Goal: Task Accomplishment & Management: Use online tool/utility

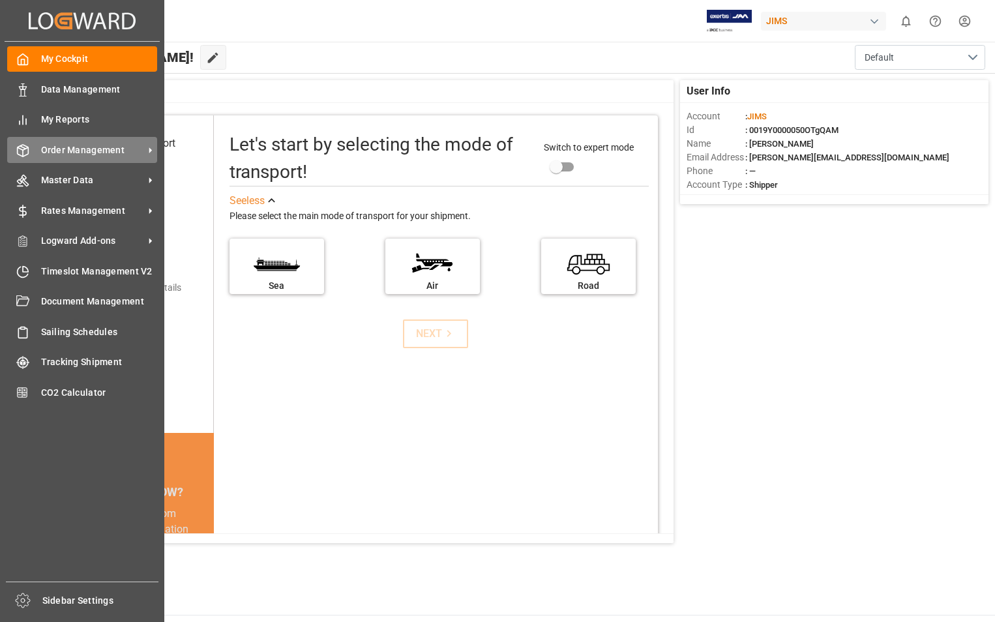
click at [74, 148] on span "Order Management" at bounding box center [92, 150] width 103 height 14
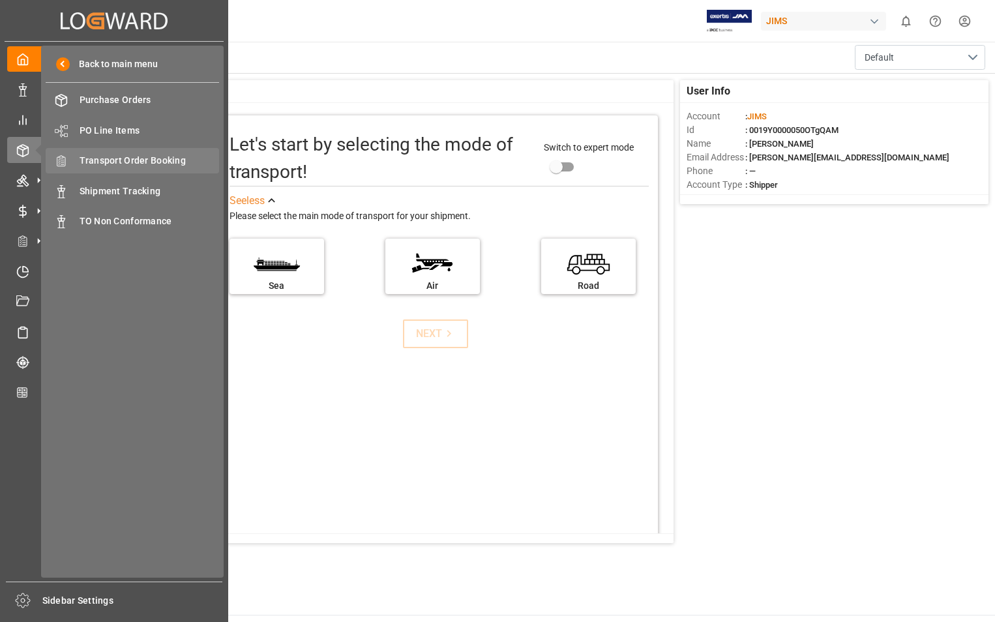
click at [126, 162] on span "Transport Order Booking" at bounding box center [150, 161] width 140 height 14
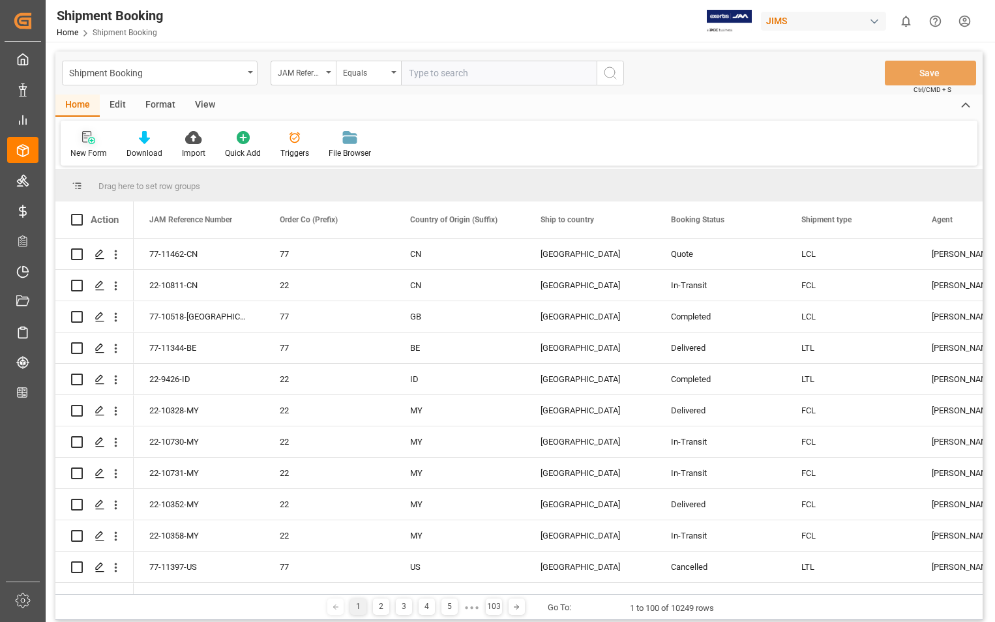
click at [91, 145] on div "New Form" at bounding box center [89, 144] width 56 height 29
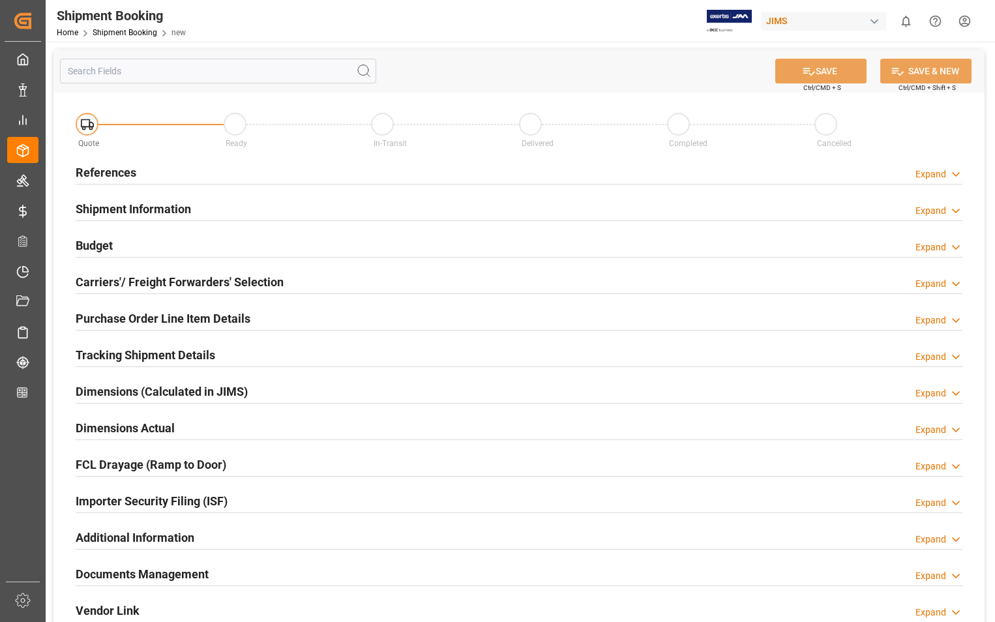
click at [105, 173] on h2 "References" at bounding box center [106, 173] width 61 height 18
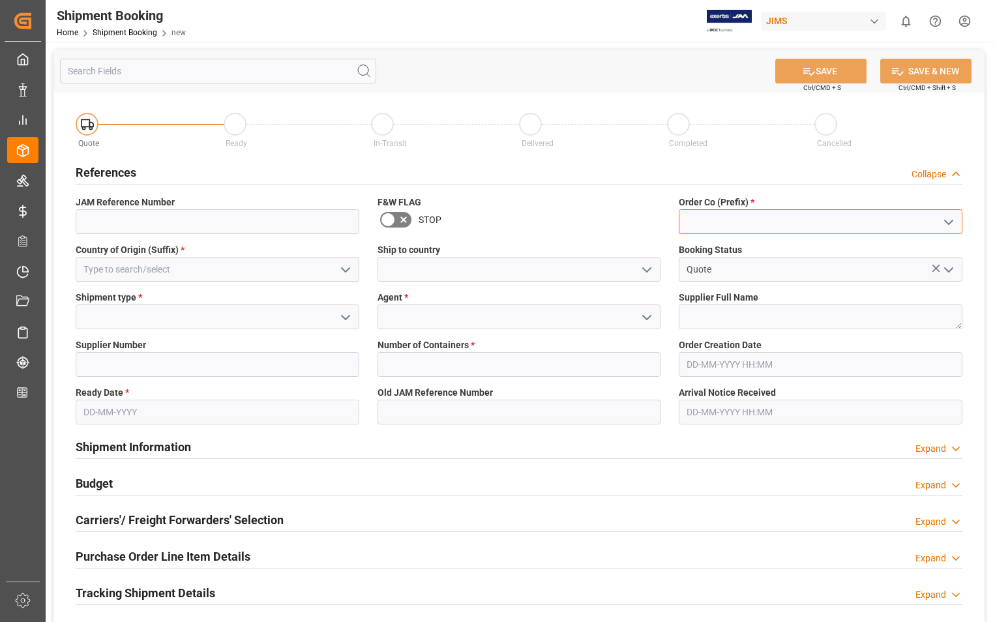
click at [740, 224] on input at bounding box center [821, 221] width 284 height 25
click at [705, 253] on div "22" at bounding box center [820, 250] width 282 height 29
type input "22"
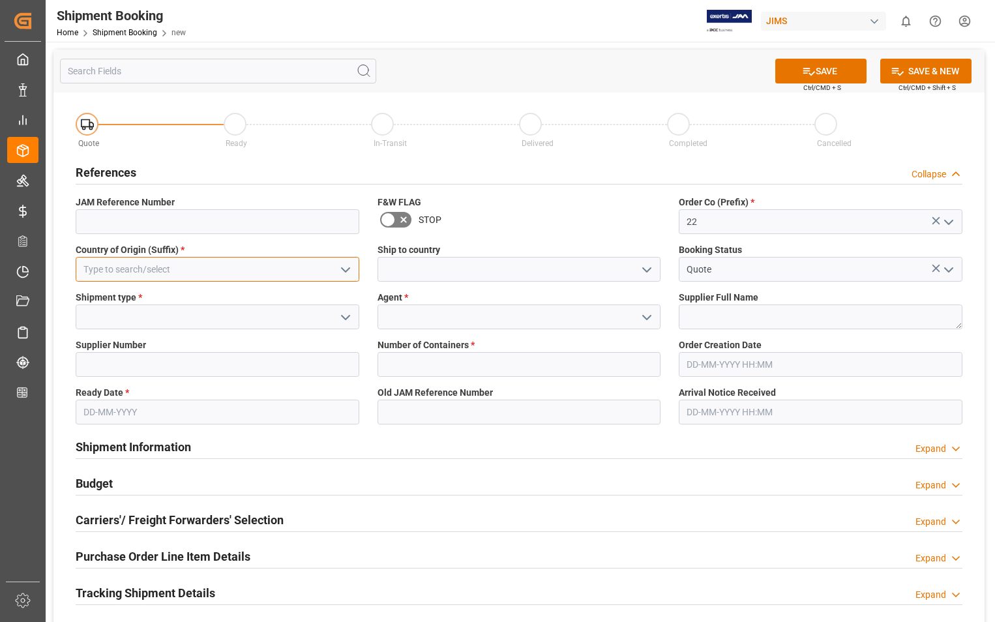
click at [286, 267] on input at bounding box center [218, 269] width 284 height 25
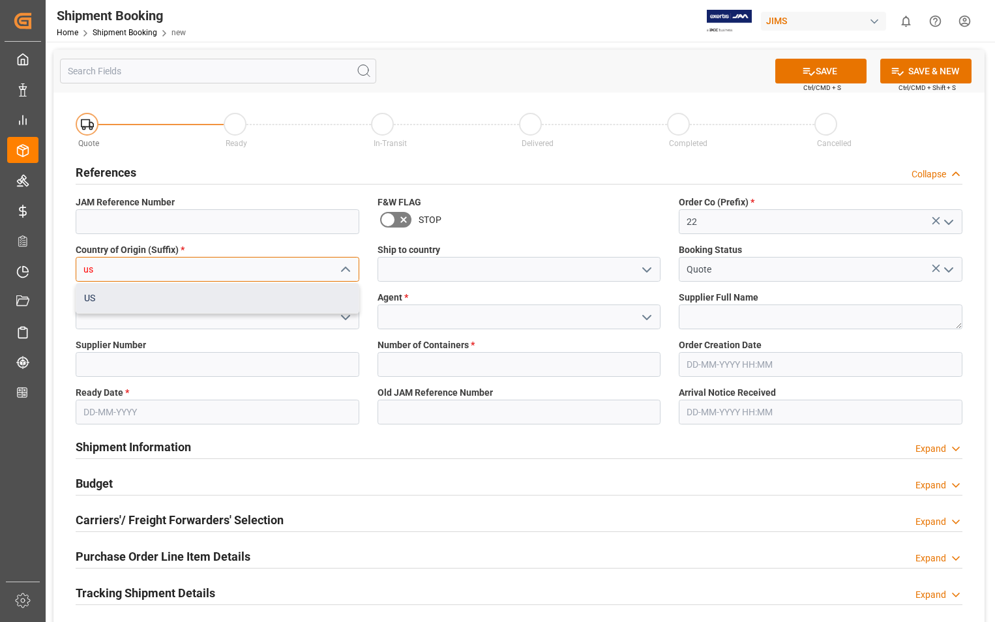
click at [121, 302] on div "US" at bounding box center [217, 298] width 282 height 29
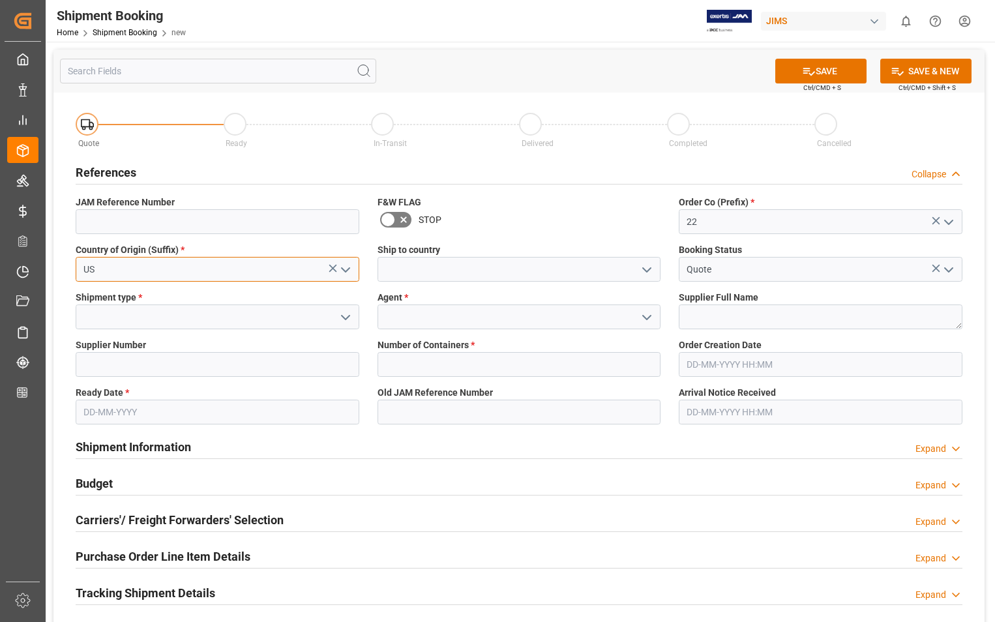
type input "US"
click at [435, 280] on input at bounding box center [519, 269] width 284 height 25
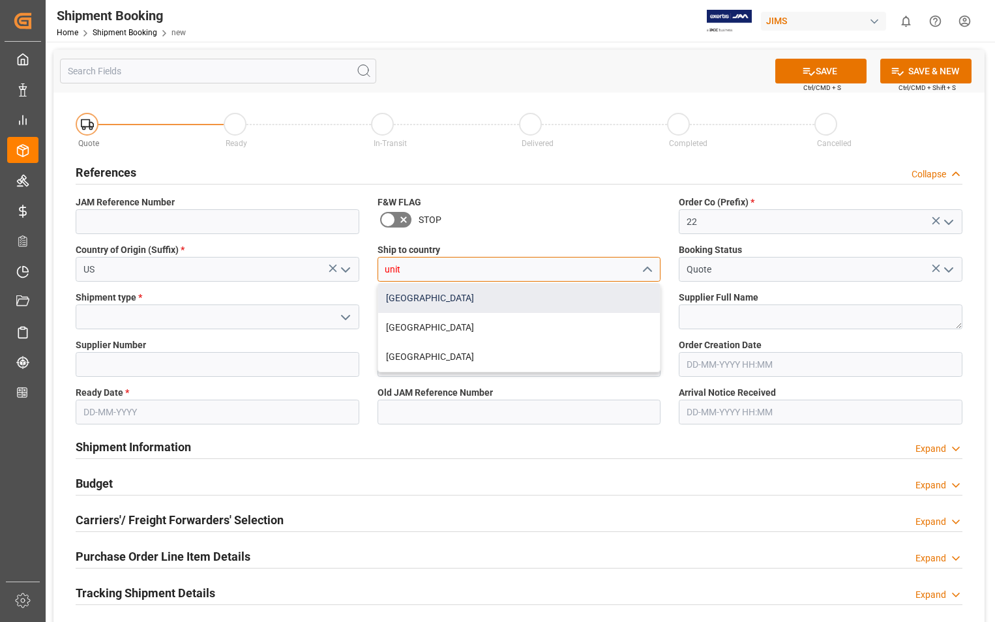
click at [424, 302] on div "[GEOGRAPHIC_DATA]" at bounding box center [519, 298] width 282 height 29
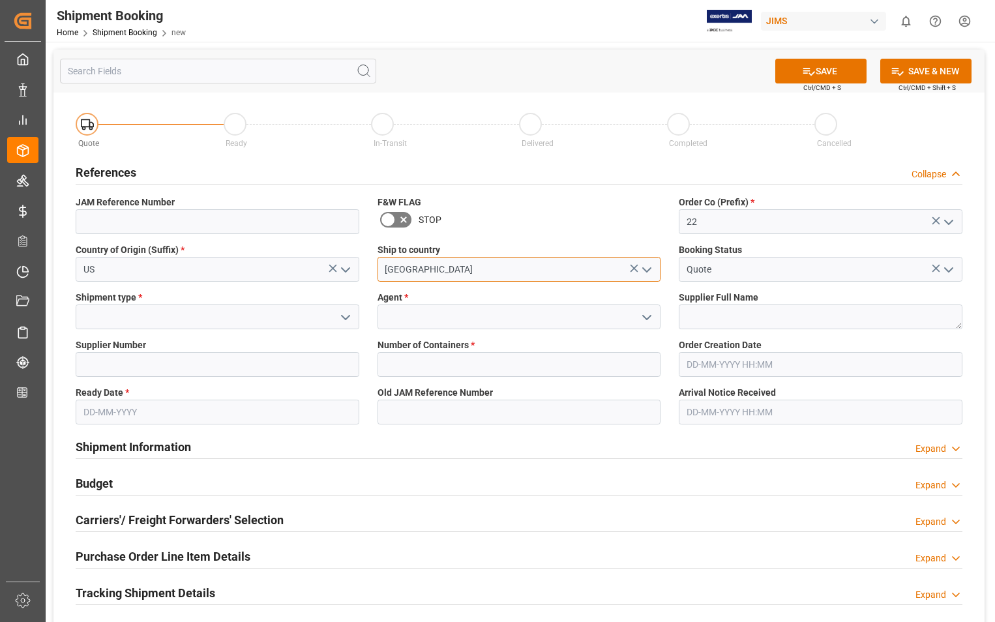
type input "[GEOGRAPHIC_DATA]"
click at [107, 301] on span "Shipment type *" at bounding box center [109, 298] width 66 height 14
click at [104, 310] on input at bounding box center [218, 316] width 284 height 25
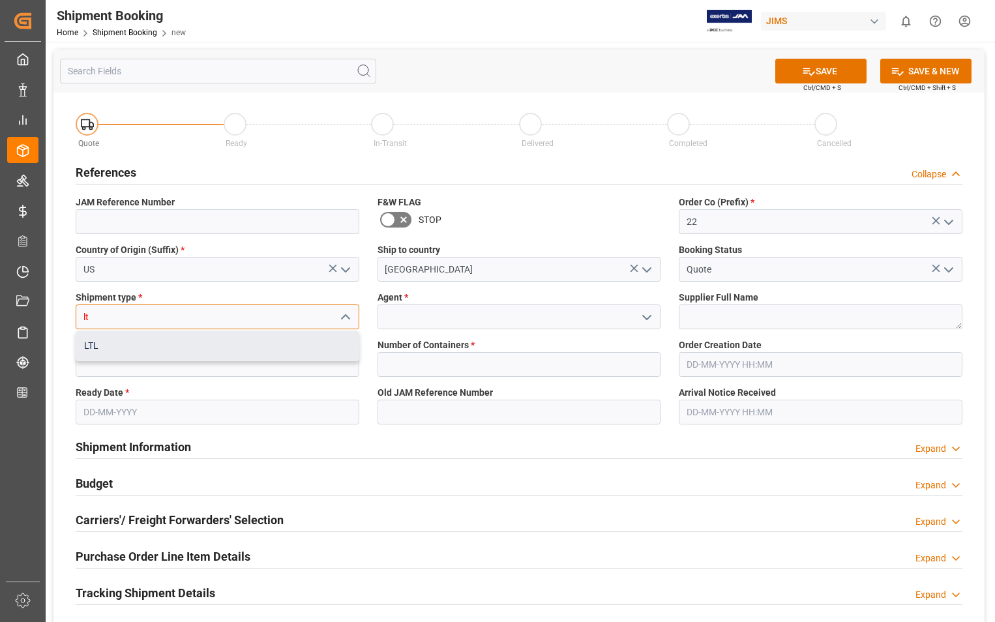
click at [93, 345] on div "LTL" at bounding box center [217, 345] width 282 height 29
type input "LTL"
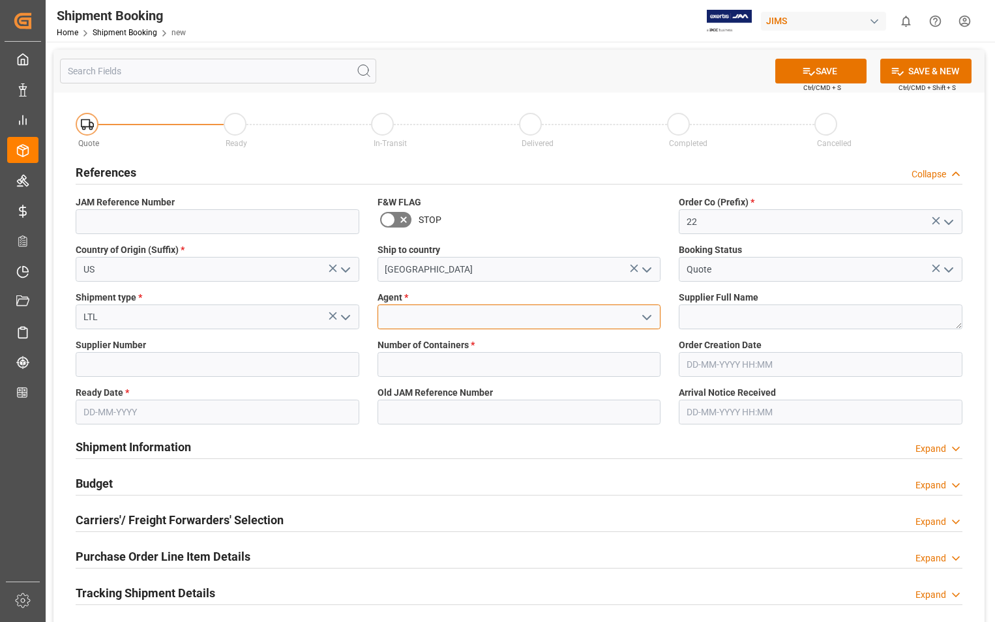
click at [435, 319] on input at bounding box center [519, 316] width 284 height 25
click at [429, 347] on div "[PERSON_NAME]" at bounding box center [519, 345] width 282 height 29
type input "[PERSON_NAME]"
click at [742, 315] on textarea at bounding box center [821, 316] width 284 height 25
click at [730, 317] on textarea at bounding box center [821, 316] width 284 height 25
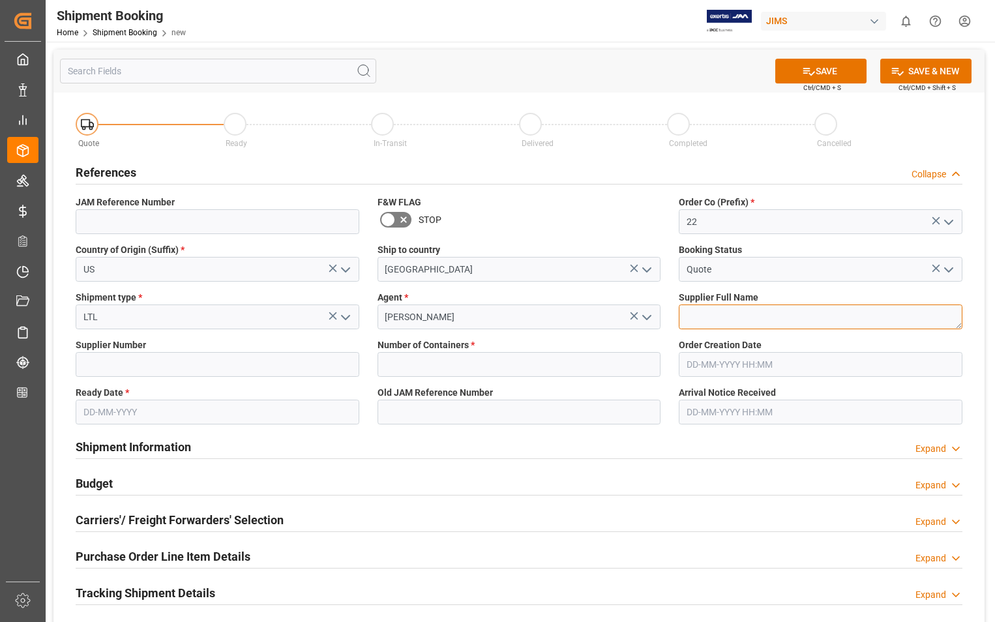
paste textarea "Universal Audio Inc"
type textarea "Universal Audio Inc"
drag, startPoint x: 186, startPoint y: 372, endPoint x: 177, endPoint y: 349, distance: 24.2
click at [186, 372] on input at bounding box center [218, 364] width 284 height 25
click at [185, 369] on input at bounding box center [218, 364] width 284 height 25
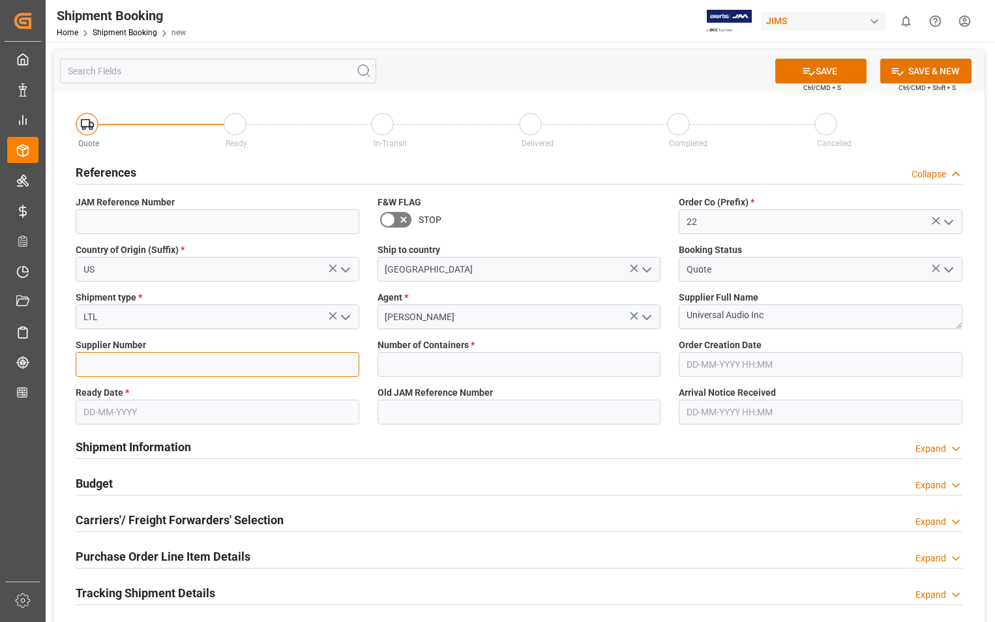
paste input "734315"
type input "734315"
click at [450, 366] on input "text" at bounding box center [519, 364] width 284 height 25
type input "0"
type input "22-11455-US"
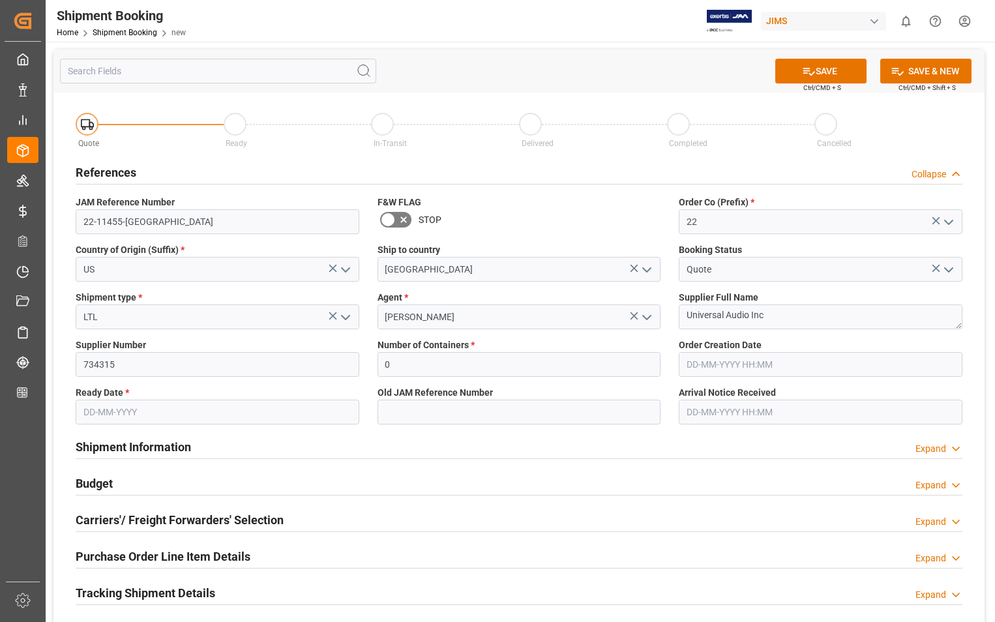
type input "07-10-2025 00:00"
type input "09-10-2025"
type input "15-10-2025 00:00"
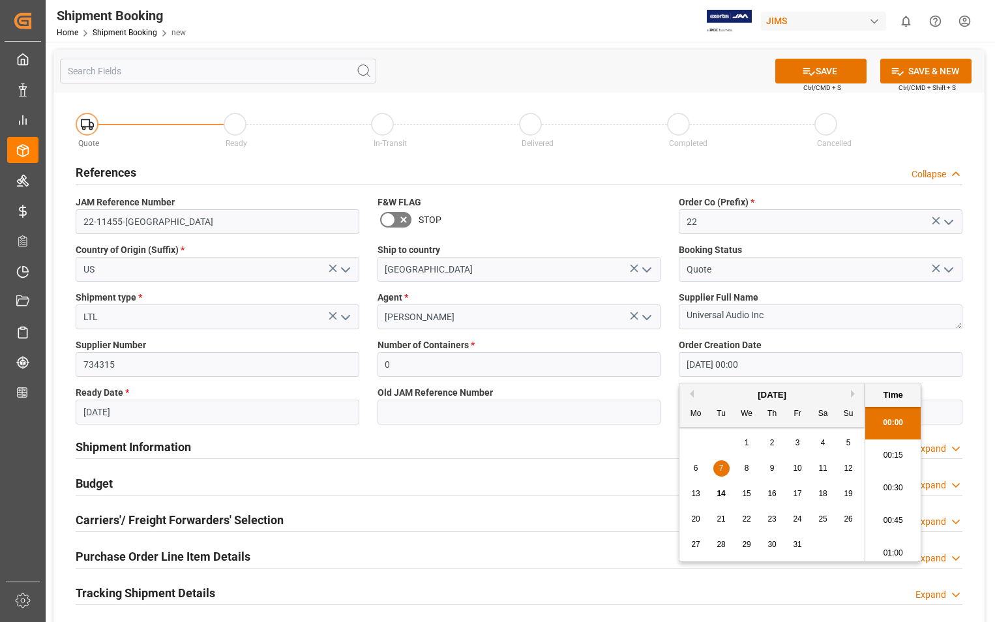
click at [771, 368] on input "07-10-2025 00:00" at bounding box center [821, 364] width 284 height 25
click at [686, 394] on button "Previous Month" at bounding box center [690, 394] width 8 height 8
click at [690, 394] on button "Previous Month" at bounding box center [690, 394] width 8 height 8
click at [797, 443] on span "1" at bounding box center [797, 442] width 5 height 9
type input "01-08-2025 00:00"
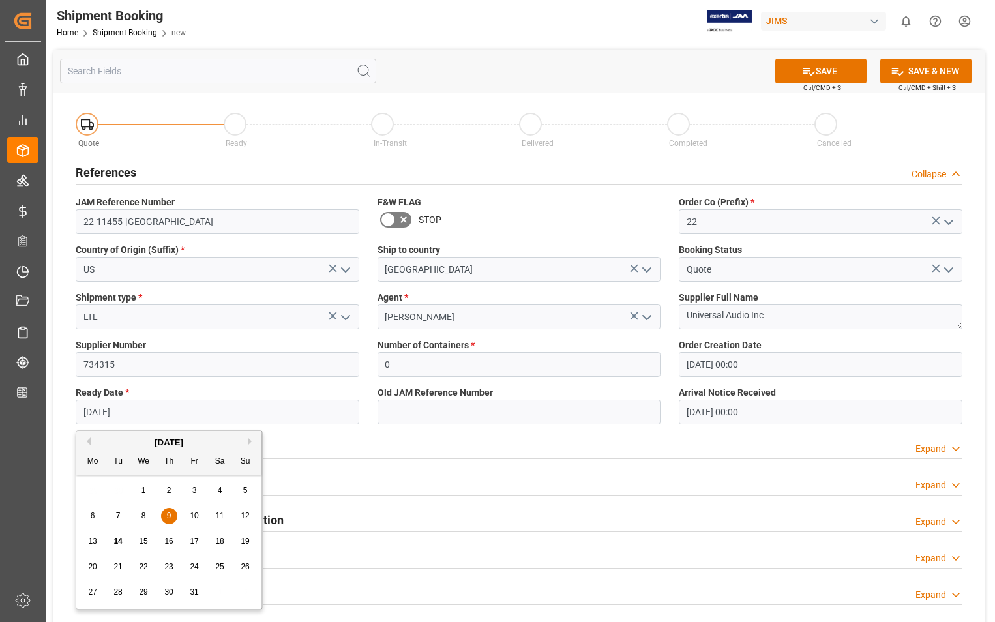
click at [248, 409] on input "09-10-2025" at bounding box center [218, 412] width 284 height 25
click at [93, 540] on span "13" at bounding box center [92, 541] width 8 height 9
type input "[DATE]"
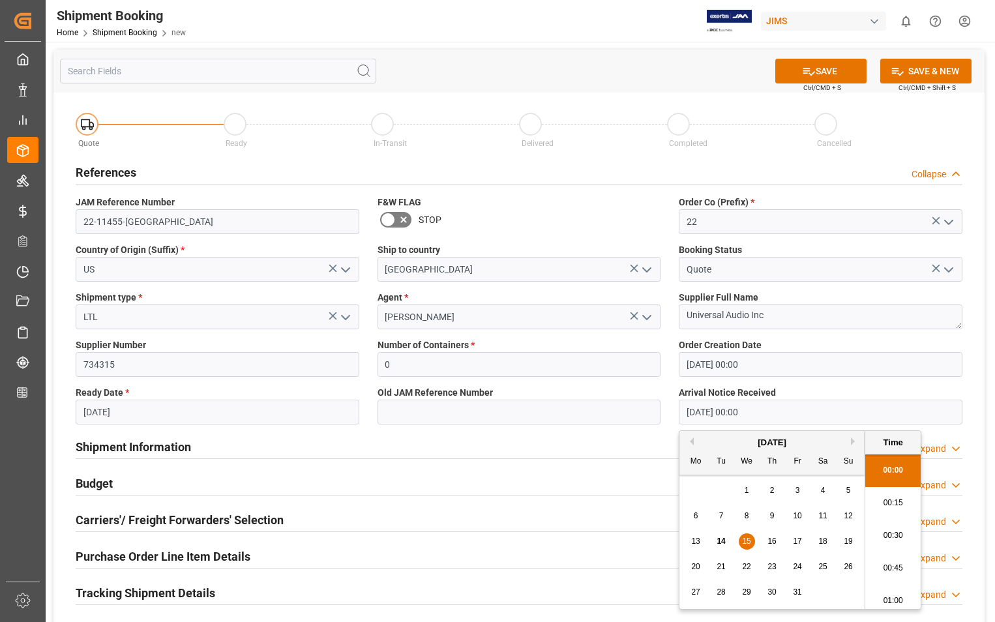
click at [812, 415] on input "15-10-2025 00:00" at bounding box center [821, 412] width 284 height 25
click at [798, 536] on div "17" at bounding box center [797, 542] width 16 height 16
type input "[DATE] 00:00"
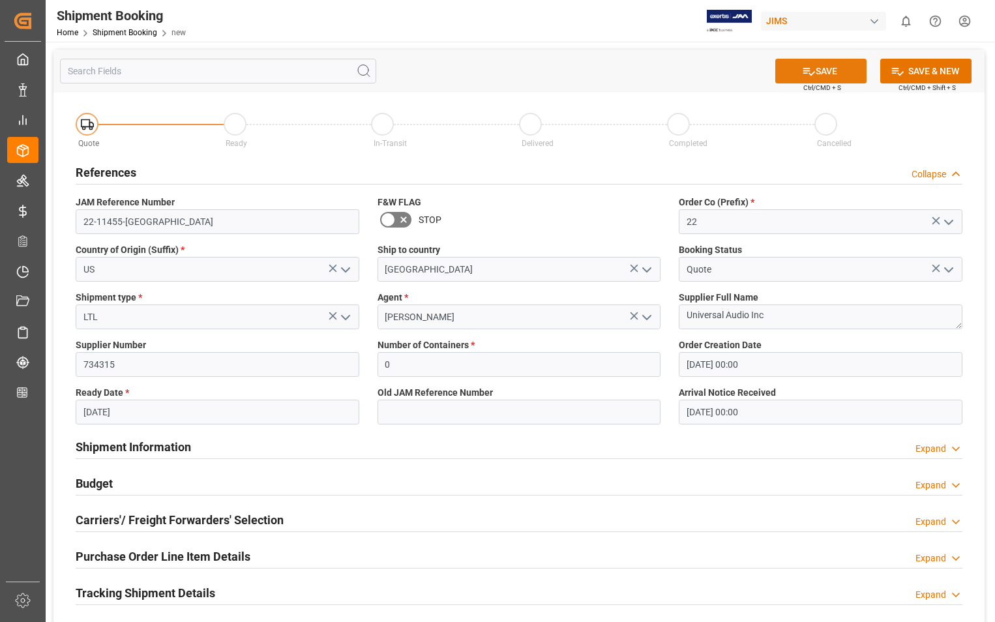
click at [821, 76] on button "SAVE" at bounding box center [820, 71] width 91 height 25
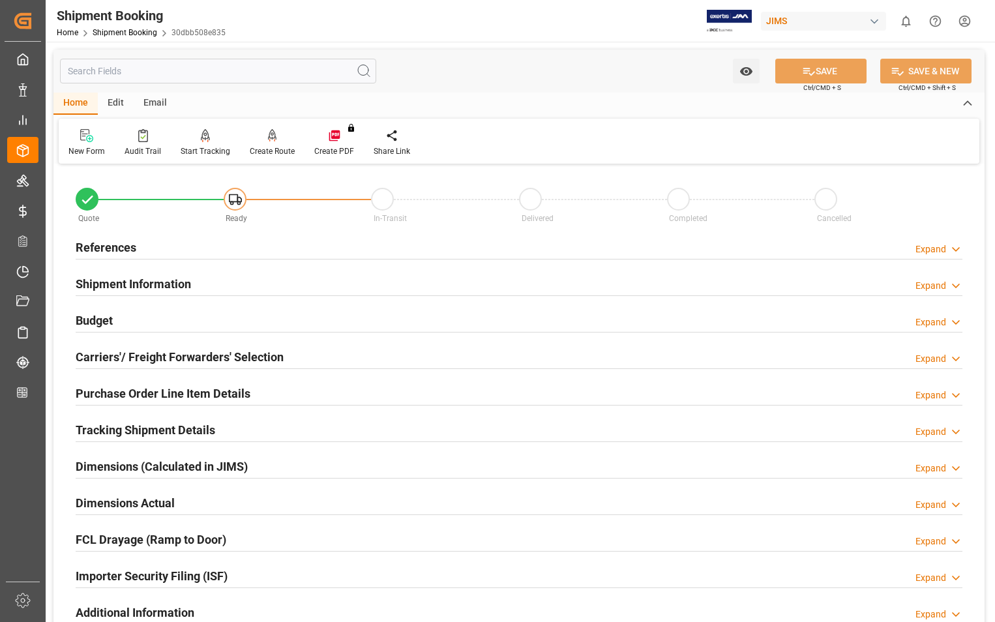
click at [141, 353] on h2 "Carriers'/ Freight Forwarders' Selection" at bounding box center [180, 357] width 208 height 18
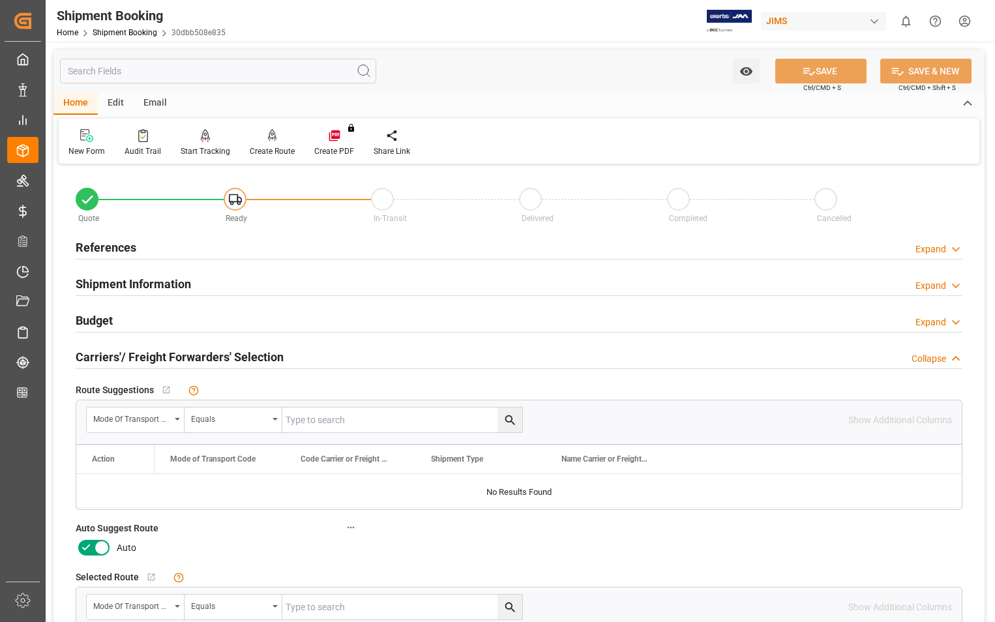
click at [104, 540] on icon at bounding box center [102, 548] width 16 height 16
click at [0, 0] on input "checkbox" at bounding box center [0, 0] width 0 height 0
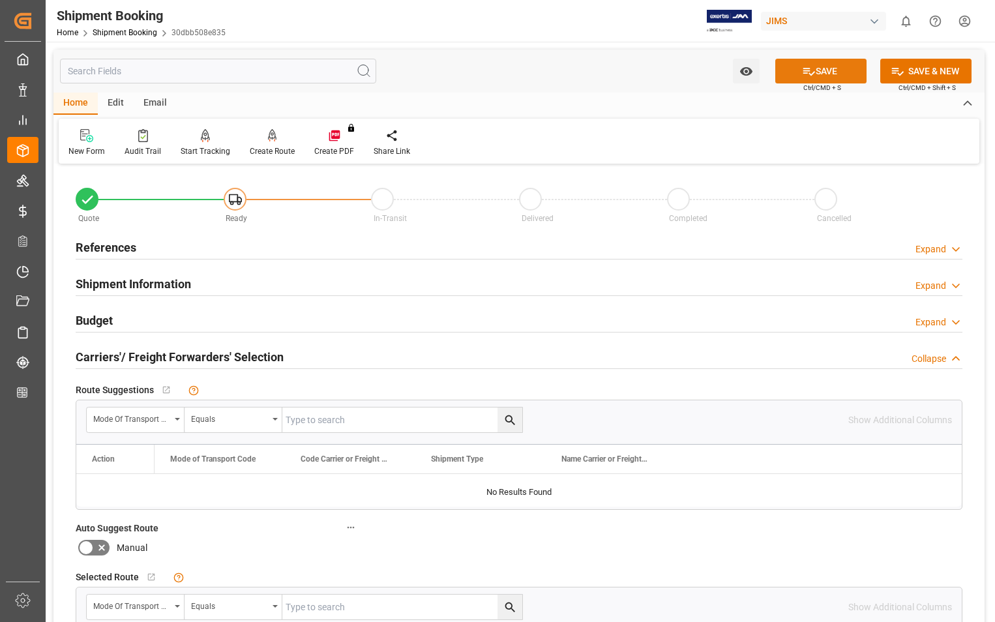
click at [833, 74] on button "SAVE" at bounding box center [820, 71] width 91 height 25
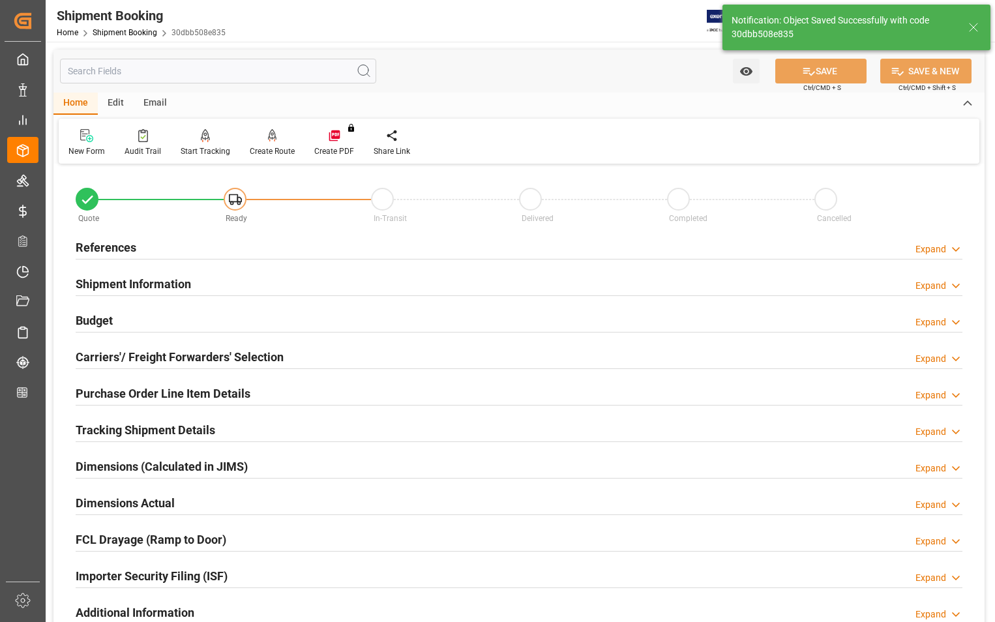
type input "Ready"
click at [101, 246] on h2 "References" at bounding box center [106, 248] width 61 height 18
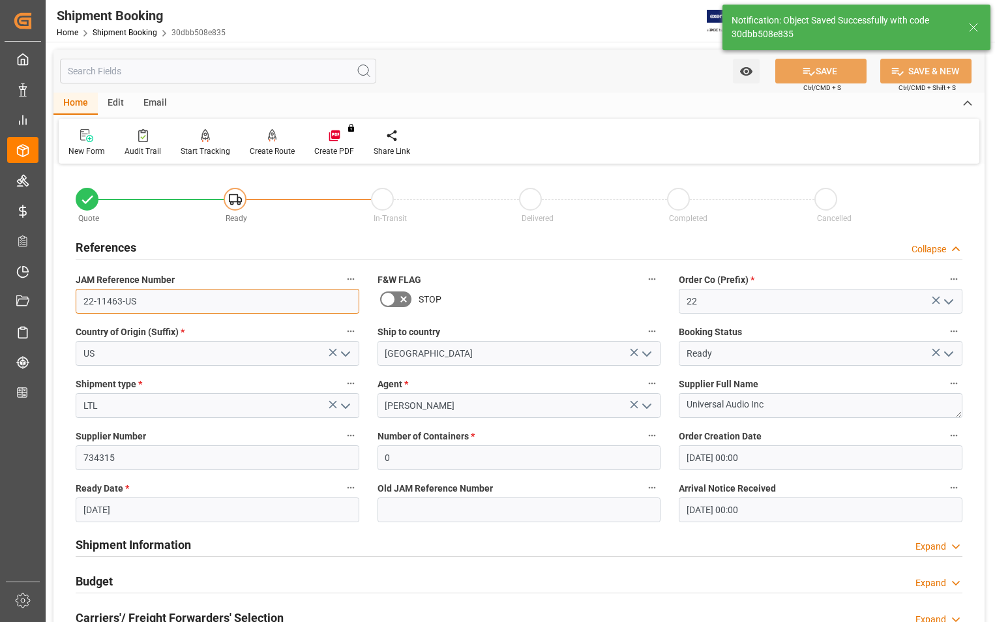
drag, startPoint x: 142, startPoint y: 302, endPoint x: 83, endPoint y: 306, distance: 58.8
click at [83, 306] on input "22-11463-US" at bounding box center [218, 301] width 284 height 25
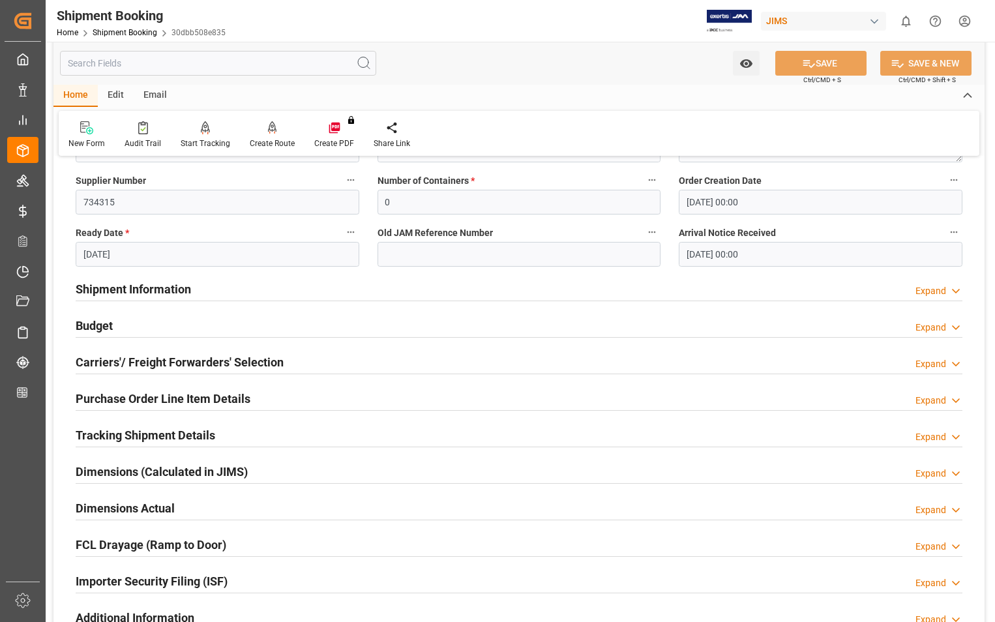
scroll to position [261, 0]
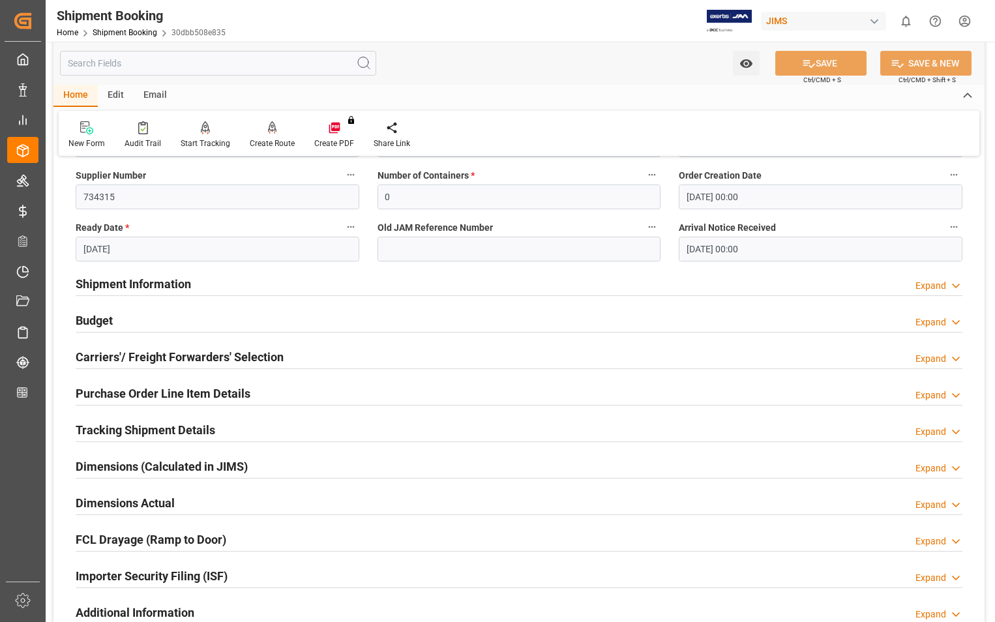
click at [126, 505] on h2 "Dimensions Actual" at bounding box center [125, 503] width 99 height 18
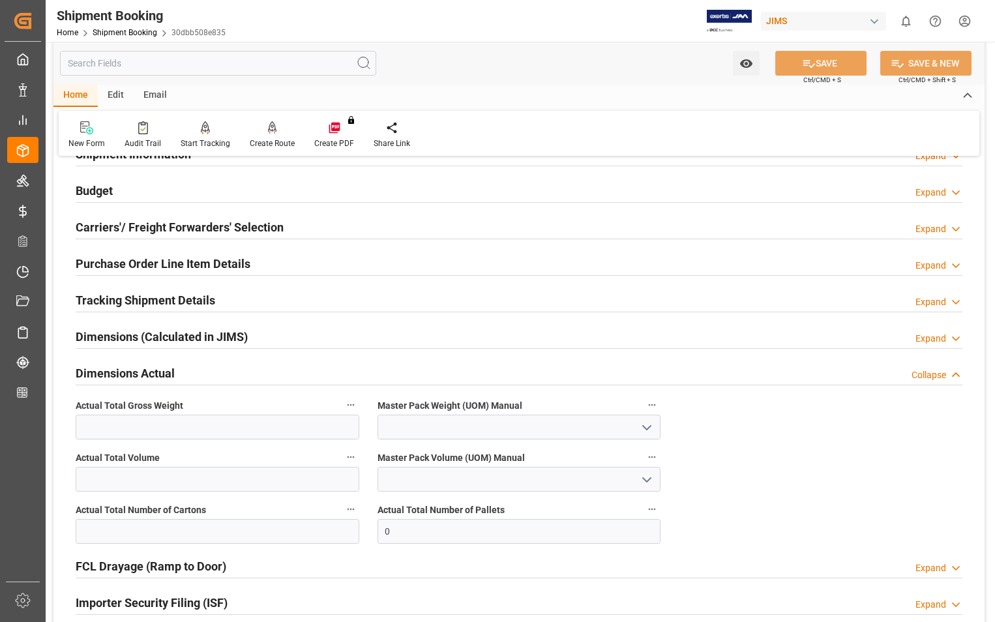
scroll to position [391, 0]
click at [207, 427] on input "text" at bounding box center [218, 426] width 284 height 25
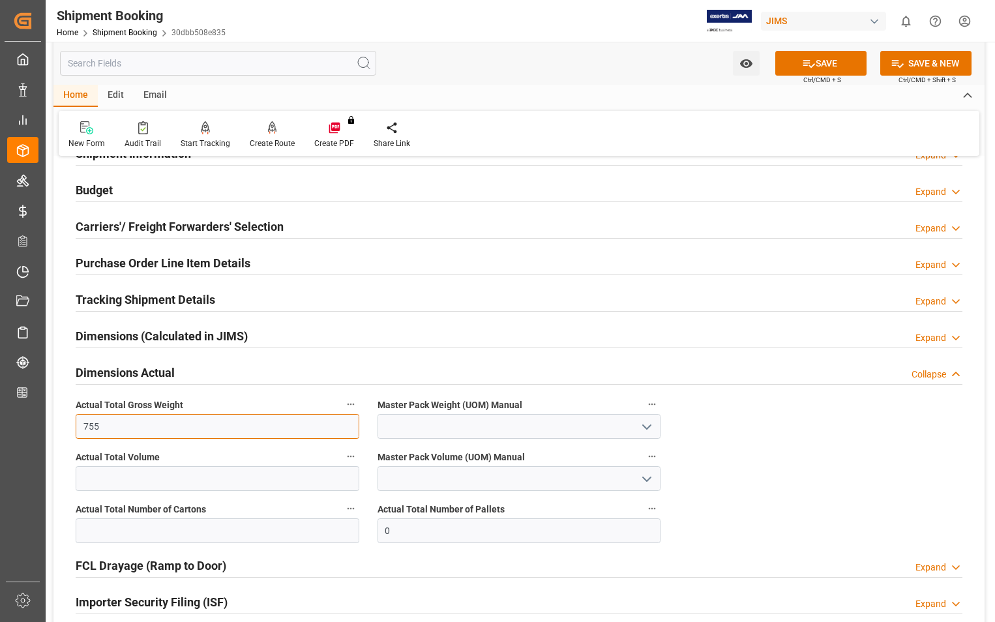
type input "755"
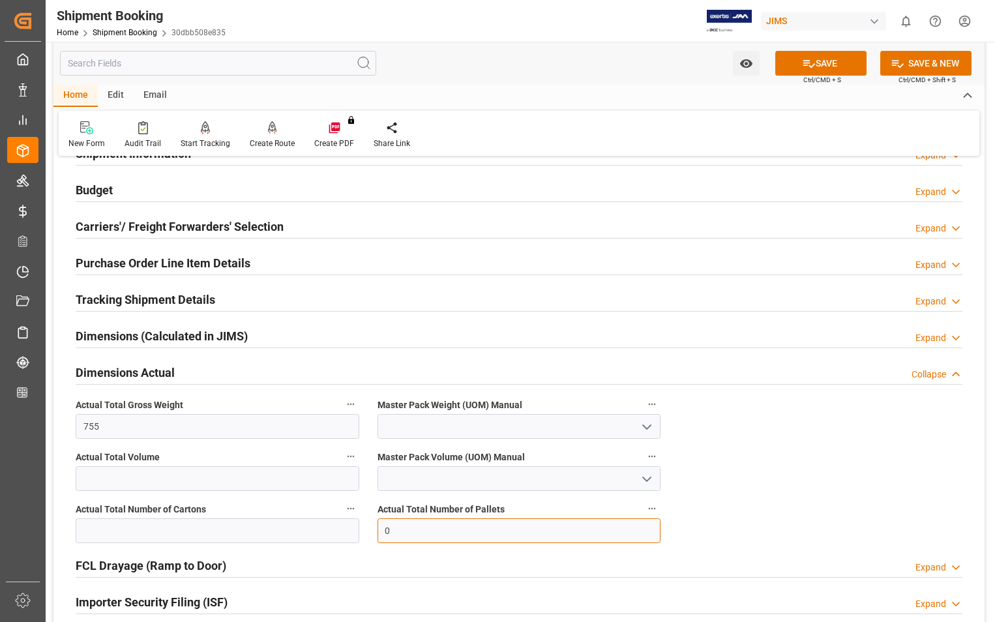
drag, startPoint x: 452, startPoint y: 533, endPoint x: 374, endPoint y: 529, distance: 78.4
click at [374, 529] on div "Actual Total Number of Pallets 0" at bounding box center [519, 521] width 302 height 52
type input "1"
click at [823, 65] on button "SAVE" at bounding box center [820, 63] width 91 height 25
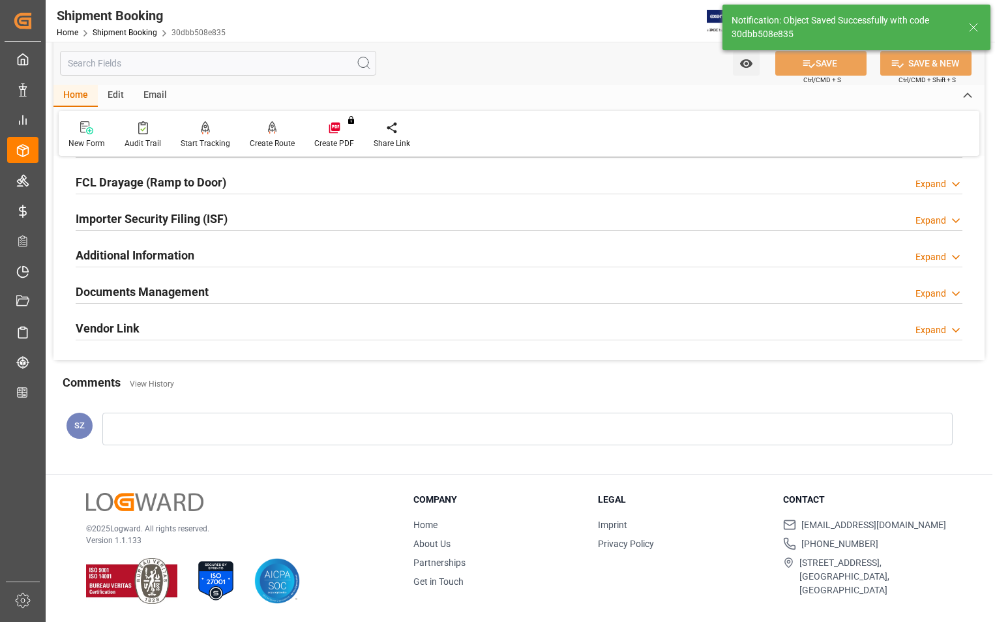
scroll to position [326, 0]
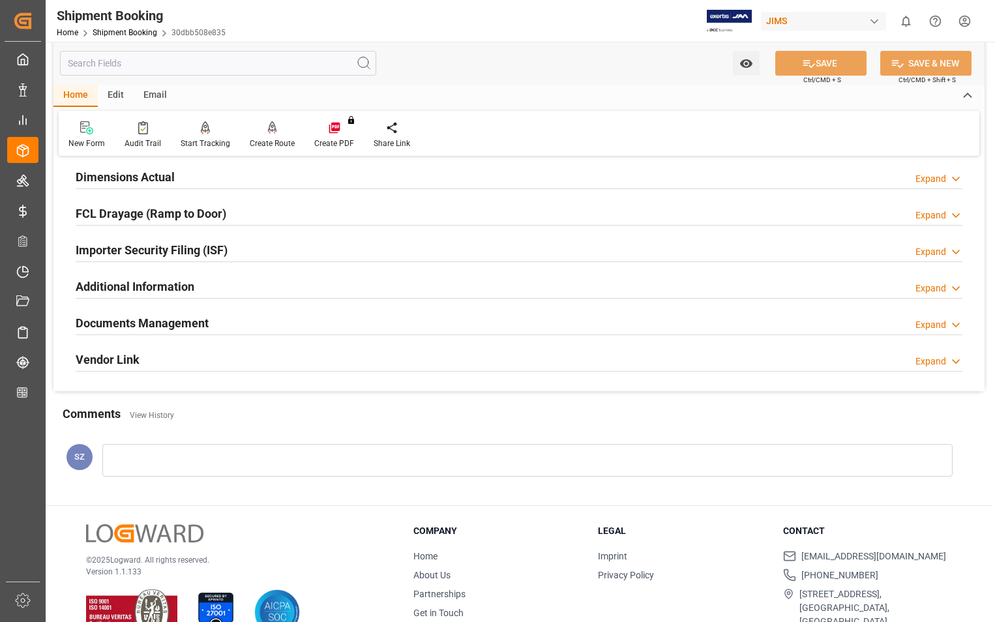
click at [156, 318] on h2 "Documents Management" at bounding box center [142, 323] width 133 height 18
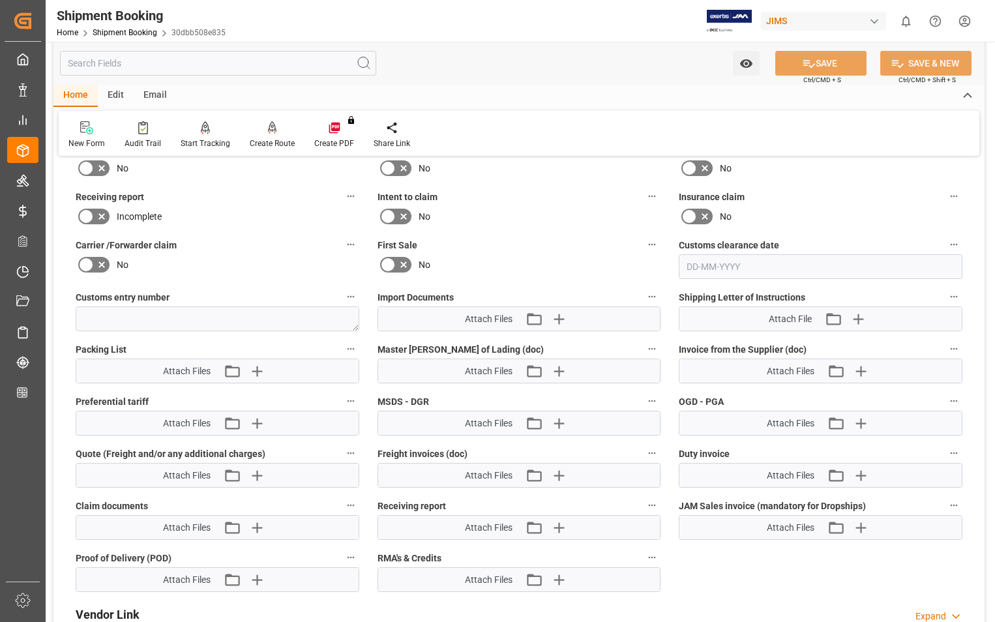
scroll to position [652, 0]
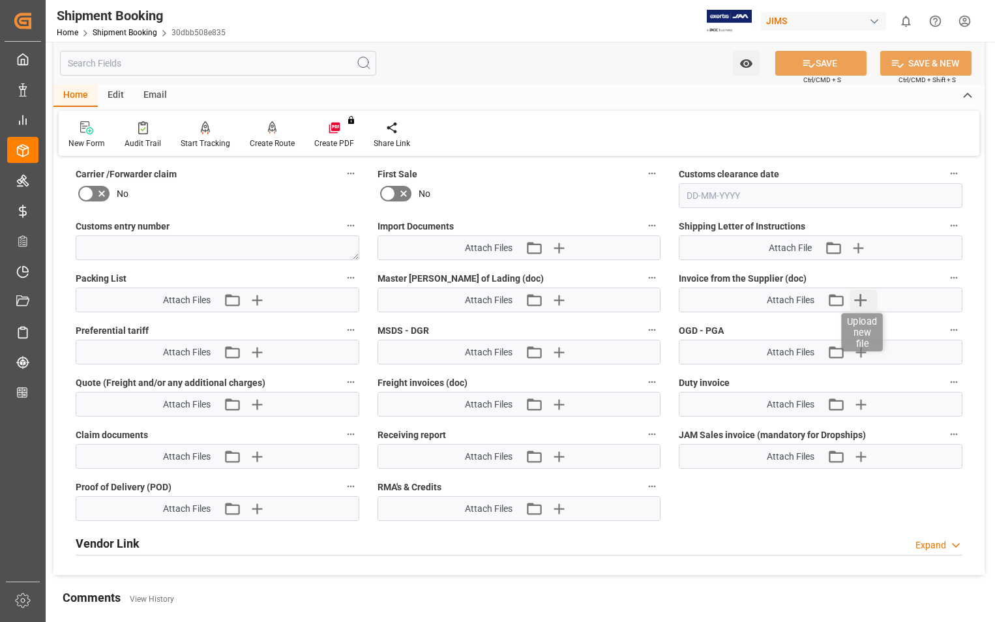
click at [866, 302] on icon "button" at bounding box center [859, 299] width 21 height 21
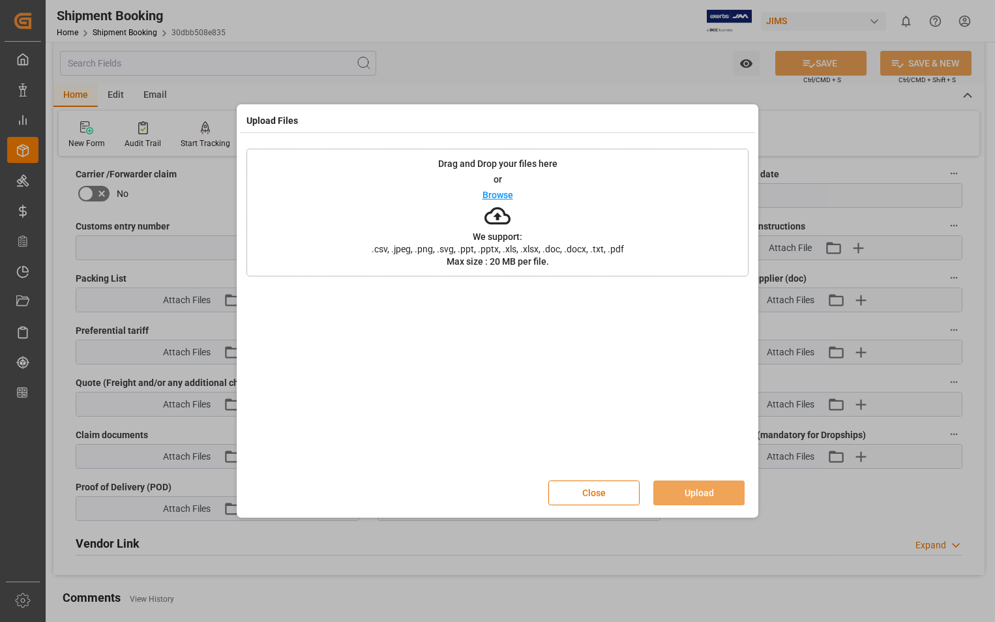
click at [503, 192] on p "Browse" at bounding box center [497, 194] width 31 height 9
click at [692, 496] on button "Upload" at bounding box center [698, 492] width 91 height 25
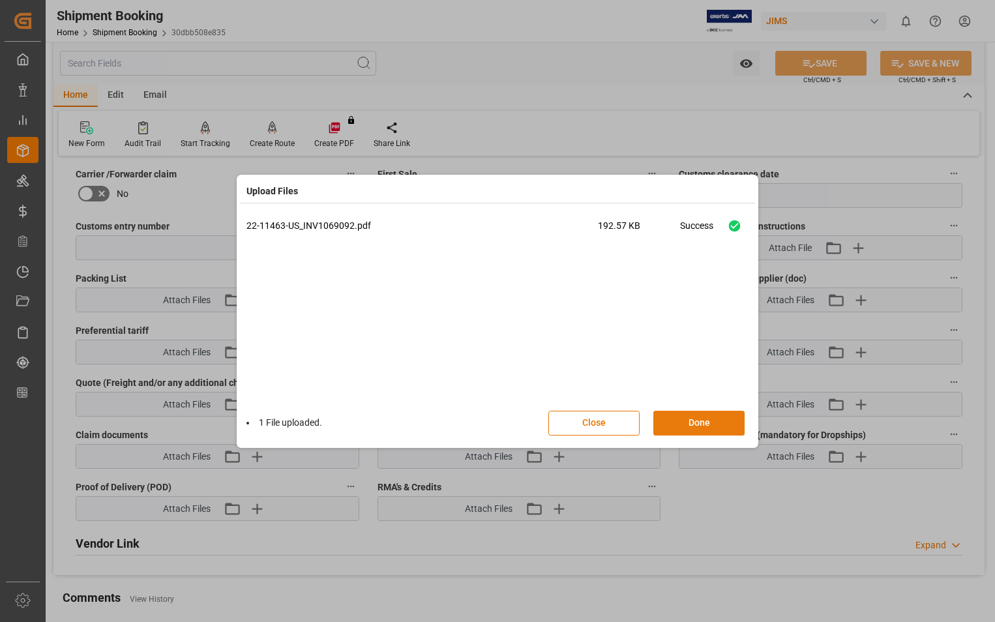
click at [692, 420] on button "Done" at bounding box center [698, 423] width 91 height 25
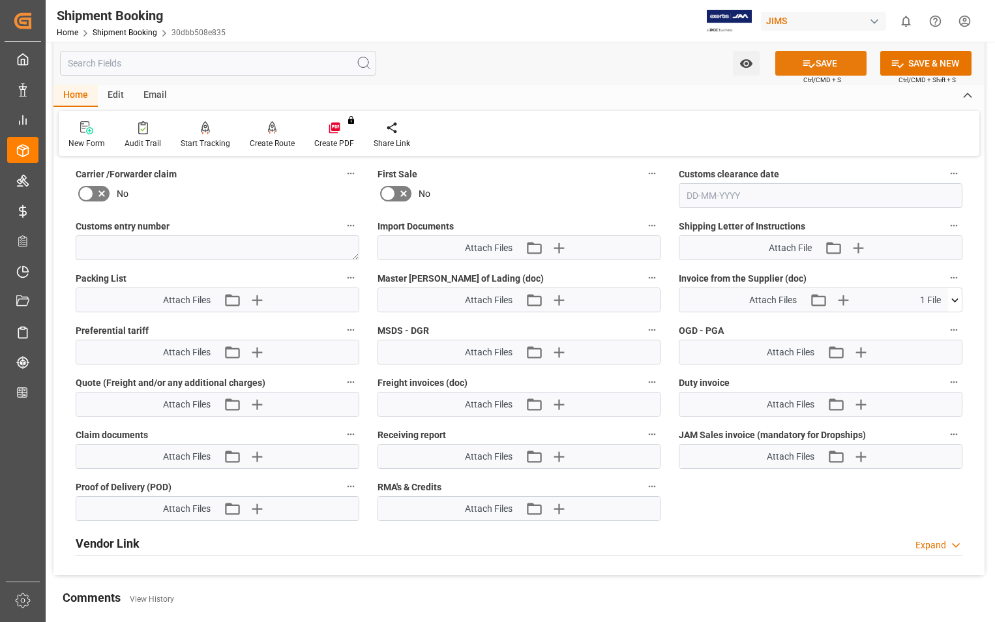
click at [832, 65] on button "SAVE" at bounding box center [820, 63] width 91 height 25
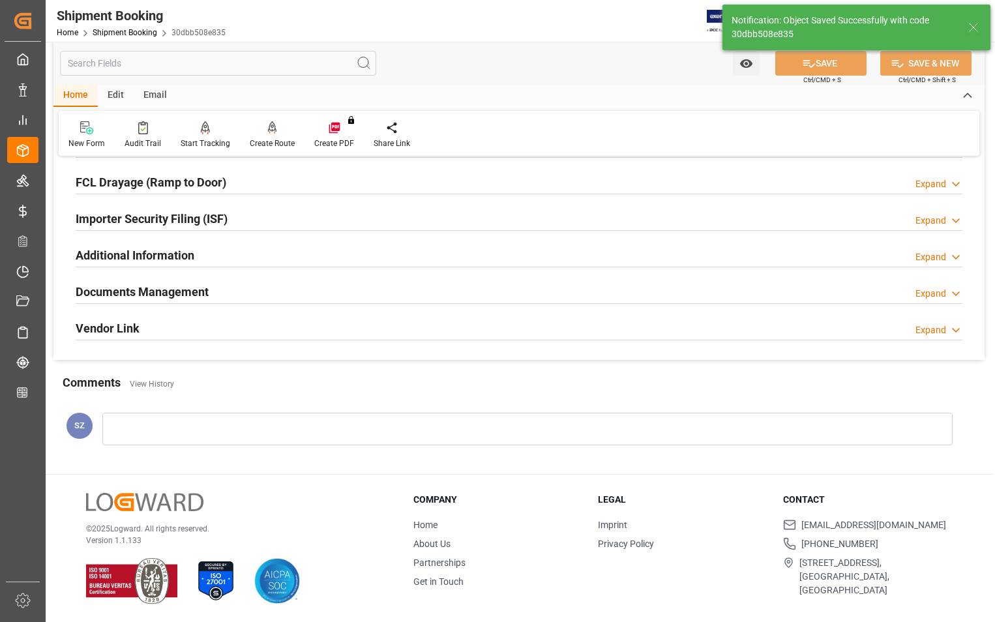
scroll to position [142, 0]
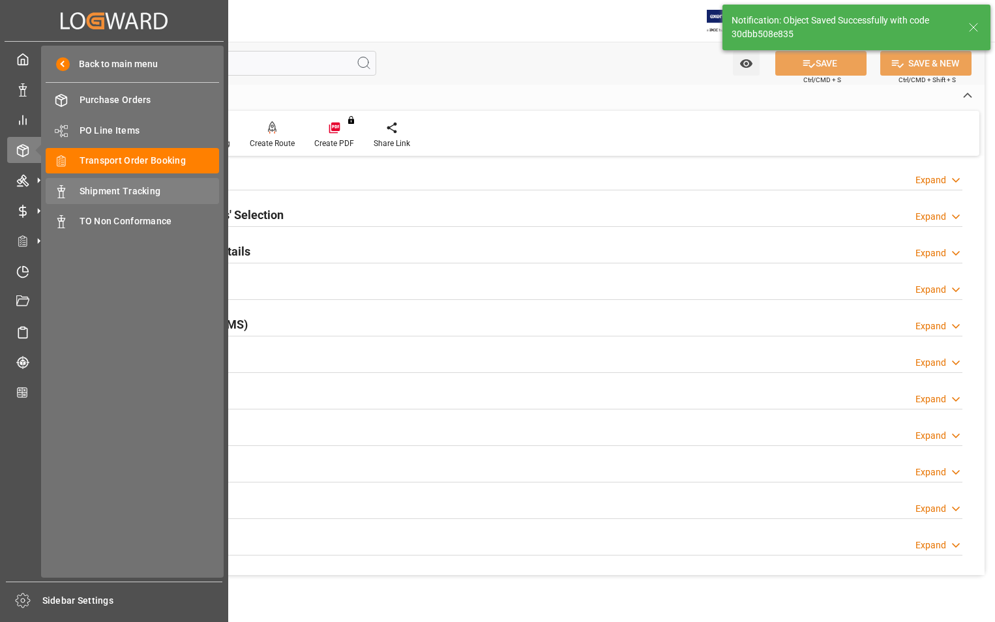
click at [104, 189] on span "Shipment Tracking" at bounding box center [150, 191] width 140 height 14
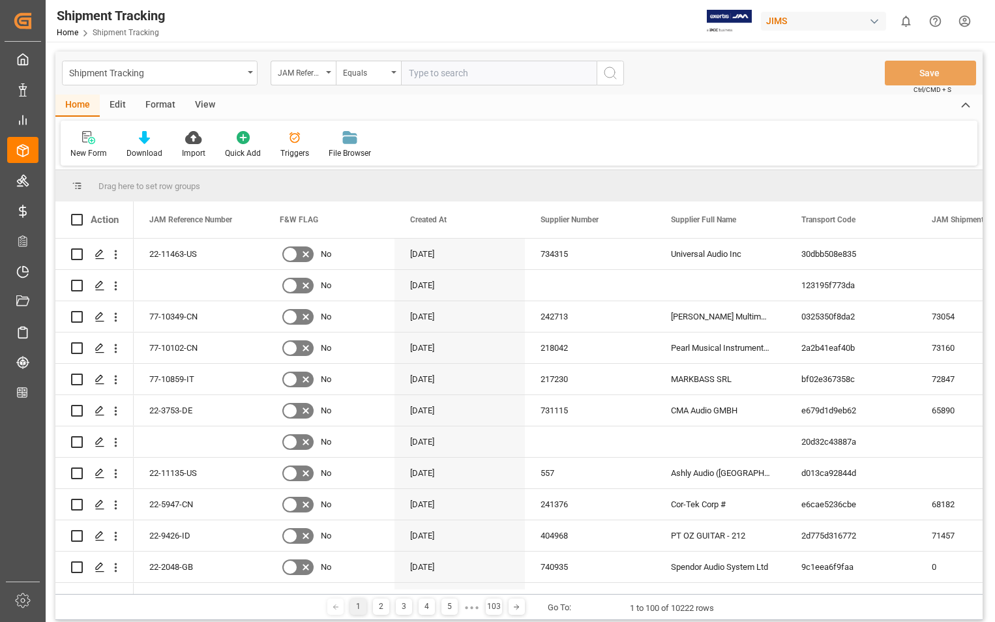
click at [489, 79] on input "text" at bounding box center [499, 73] width 196 height 25
type input "22-11463-US"
click at [615, 72] on circle "search button" at bounding box center [609, 72] width 10 height 10
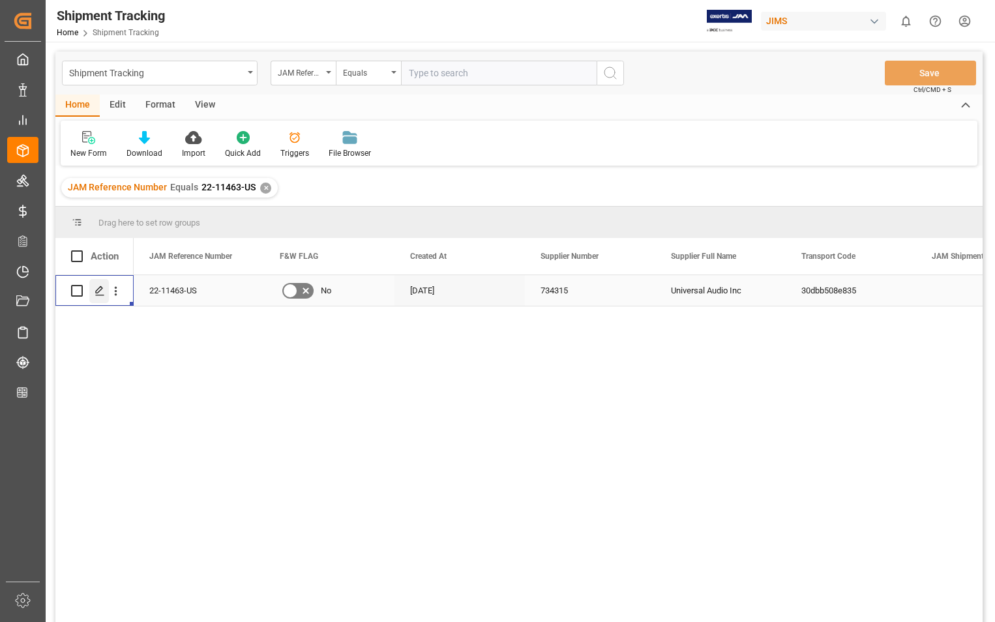
click at [98, 289] on icon "Press SPACE to select this row." at bounding box center [100, 291] width 10 height 10
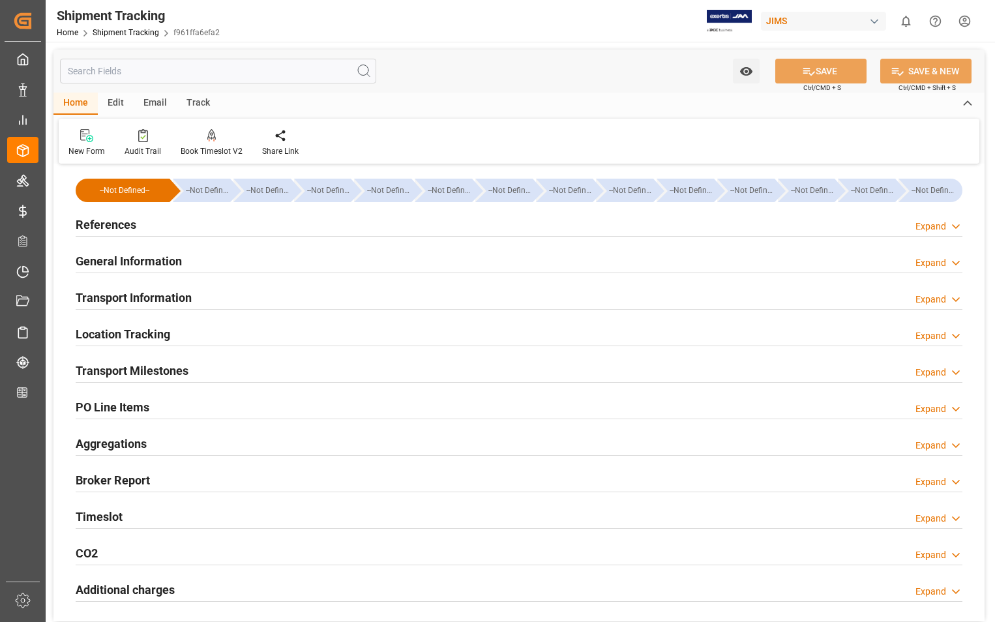
type input "14-10-2025"
click at [115, 226] on h2 "References" at bounding box center [106, 225] width 61 height 18
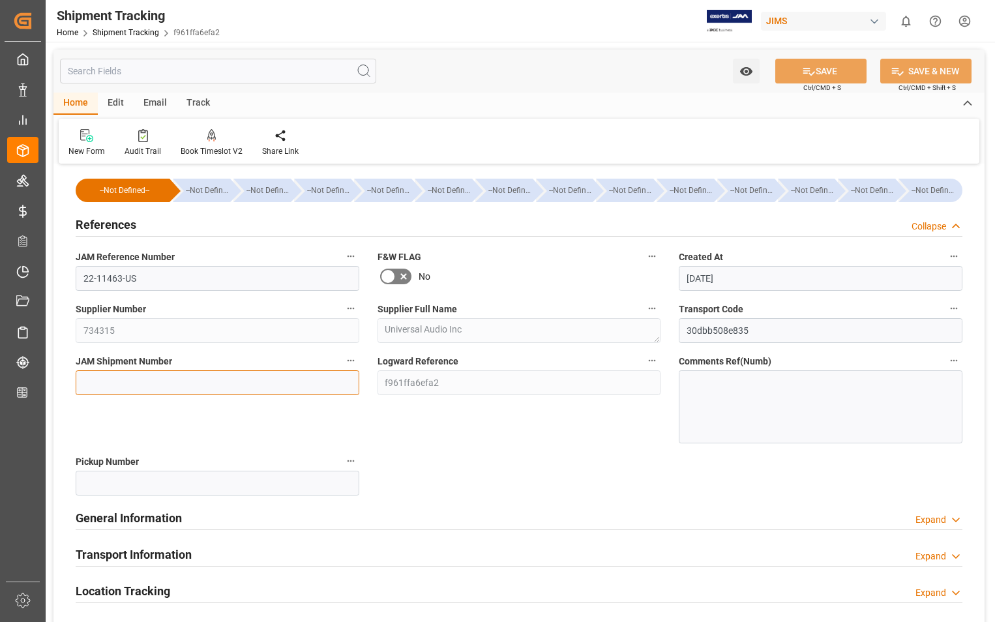
click at [167, 389] on input at bounding box center [218, 382] width 284 height 25
paste input "73394"
type input "73394"
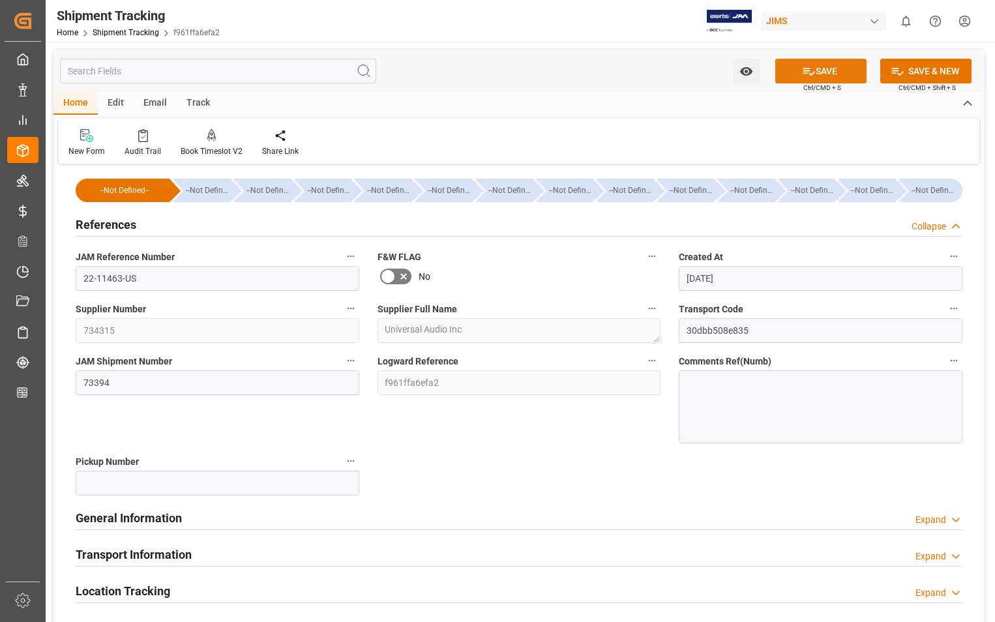
click at [846, 71] on button "SAVE" at bounding box center [820, 71] width 91 height 25
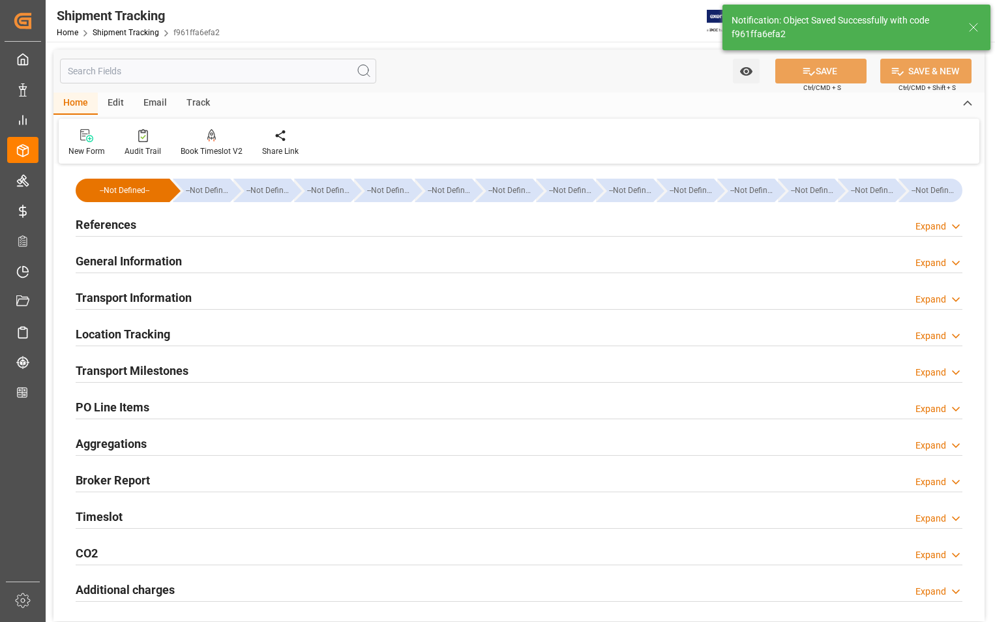
click at [163, 301] on h2 "Transport Information" at bounding box center [134, 298] width 116 height 18
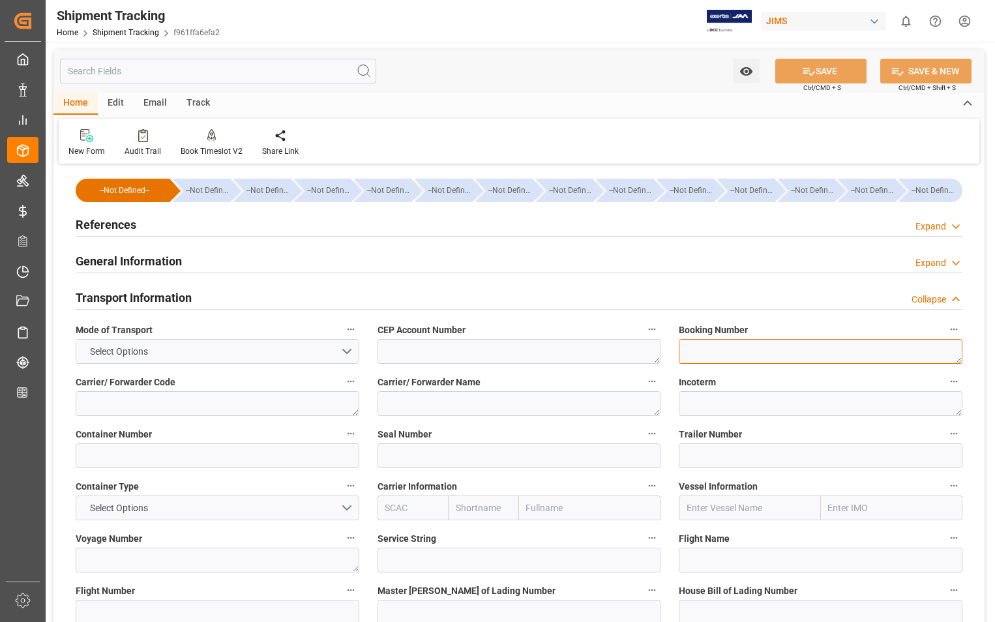
click at [719, 355] on textarea at bounding box center [821, 351] width 284 height 25
paste textarea "6388589325"
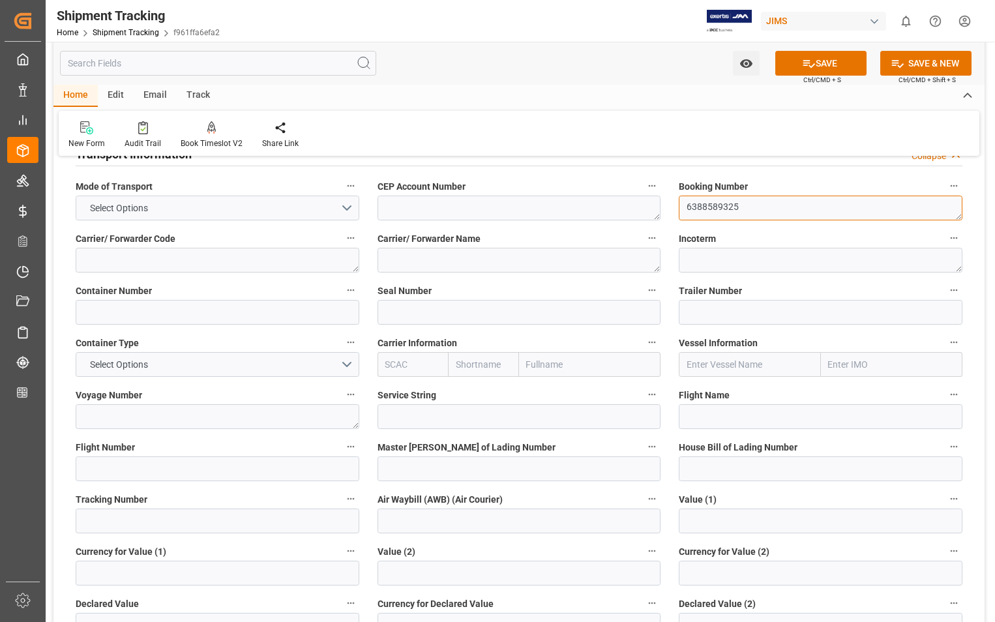
scroll to position [196, 0]
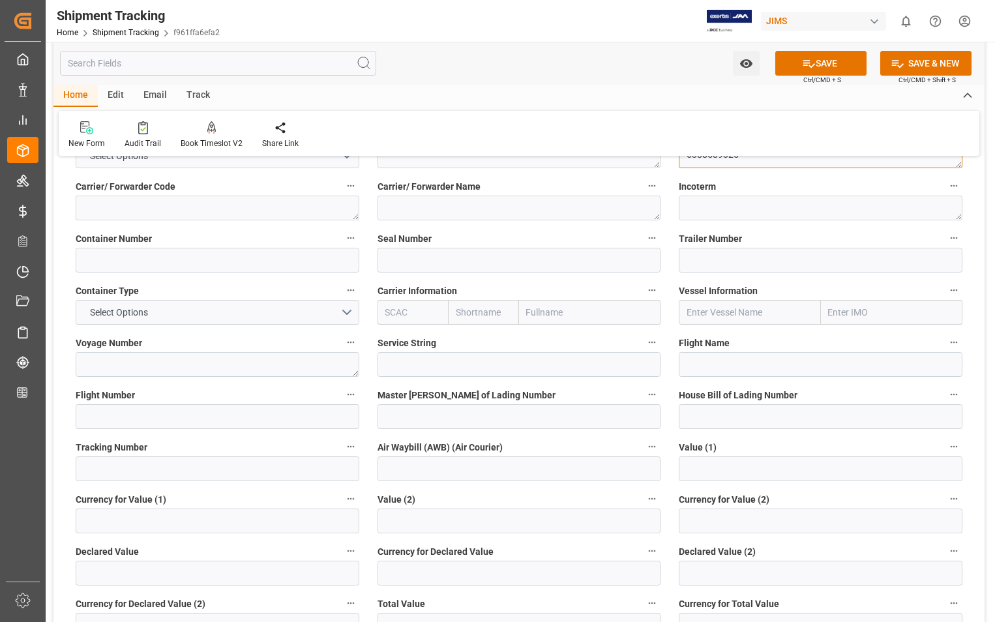
type textarea "6388589325"
click at [166, 477] on input at bounding box center [218, 468] width 284 height 25
paste input "6388589325"
type input "6388589325"
click at [838, 57] on button "SAVE" at bounding box center [820, 63] width 91 height 25
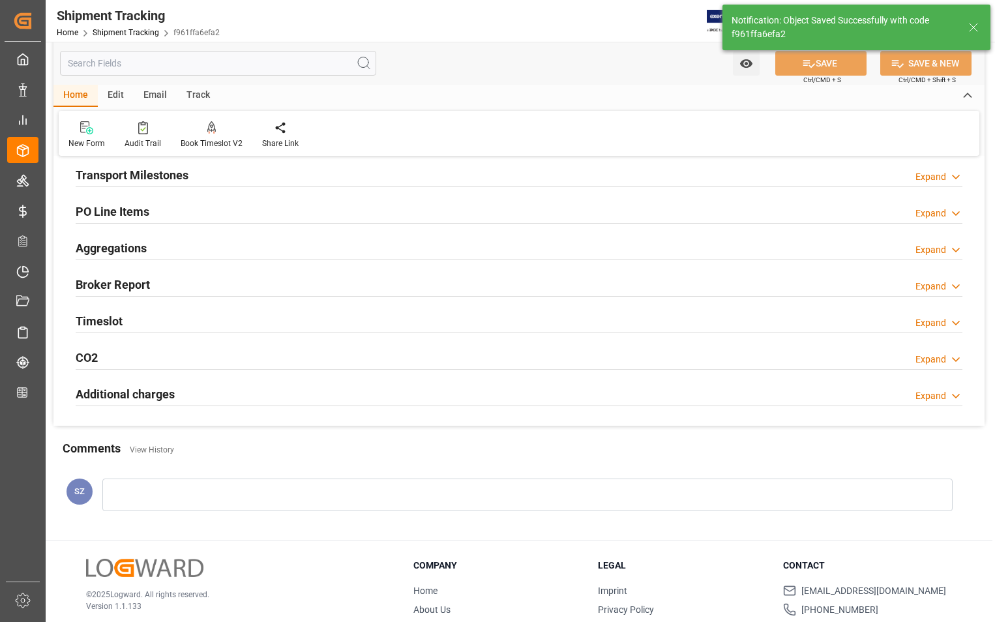
scroll to position [0, 0]
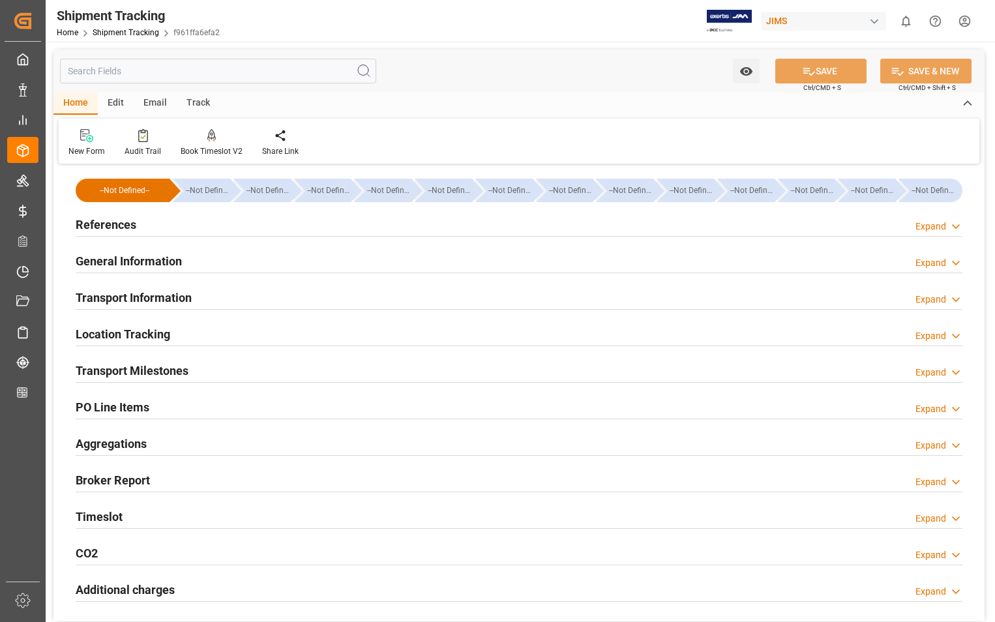
click at [156, 373] on h2 "Transport Milestones" at bounding box center [132, 371] width 113 height 18
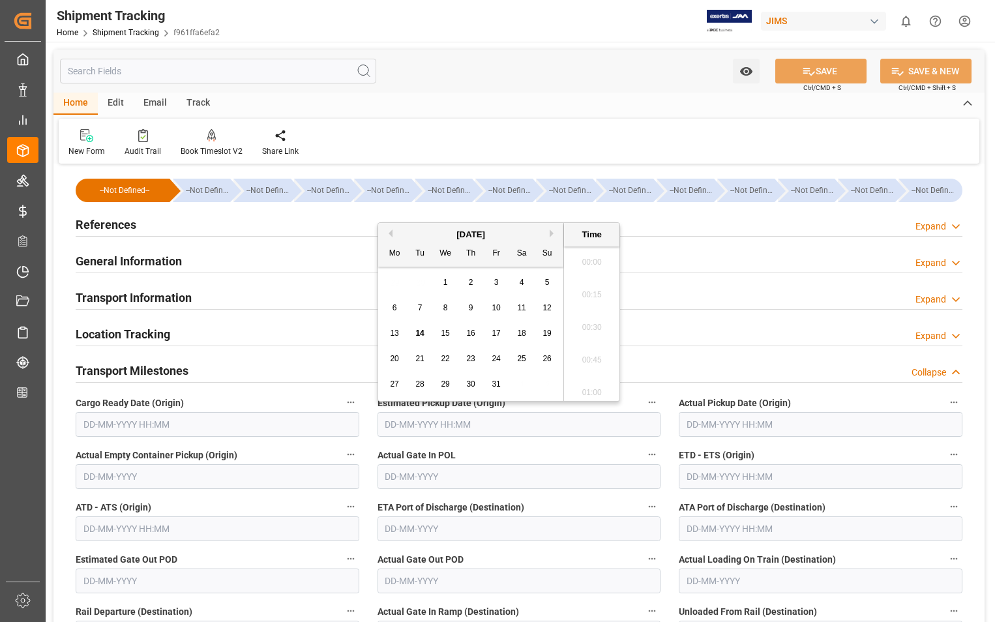
scroll to position [1113, 0]
click at [469, 432] on input "text" at bounding box center [519, 424] width 284 height 25
click at [396, 331] on span "13" at bounding box center [394, 333] width 8 height 9
type input "13-10-2025 00:00"
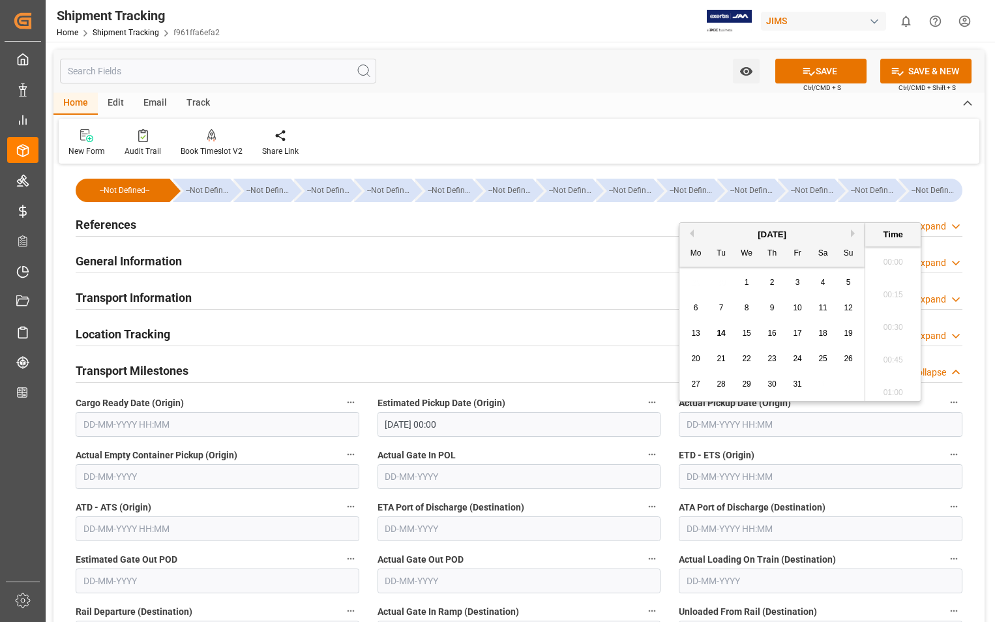
click at [797, 419] on input "text" at bounding box center [821, 424] width 284 height 25
click at [699, 331] on span "13" at bounding box center [695, 333] width 8 height 9
type input "13-10-2025 00:00"
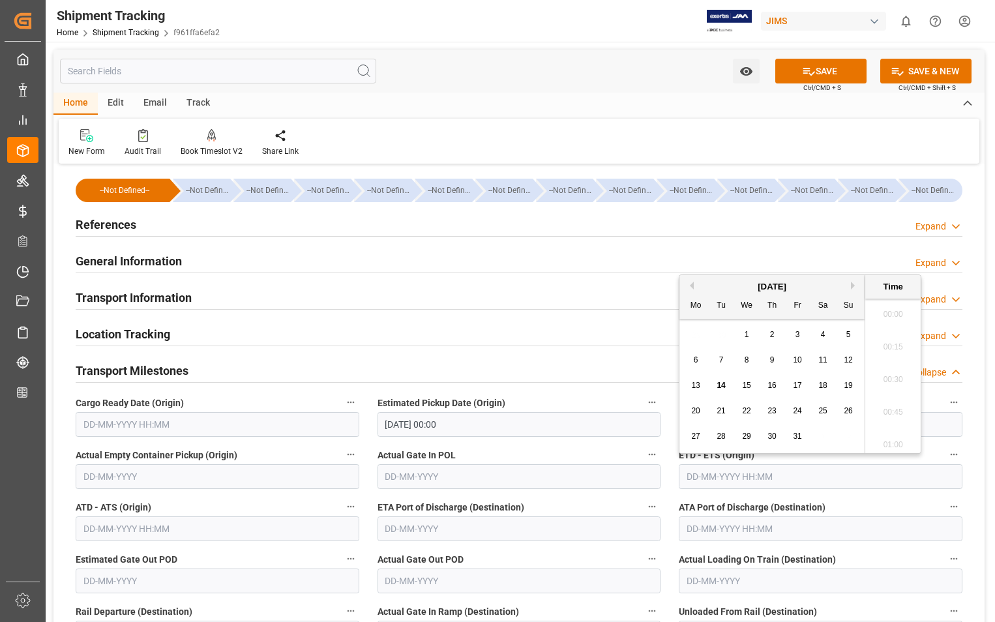
click at [818, 469] on input "text" at bounding box center [821, 476] width 284 height 25
click at [700, 389] on div "13" at bounding box center [696, 386] width 16 height 16
type input "13-10-2025 00:00"
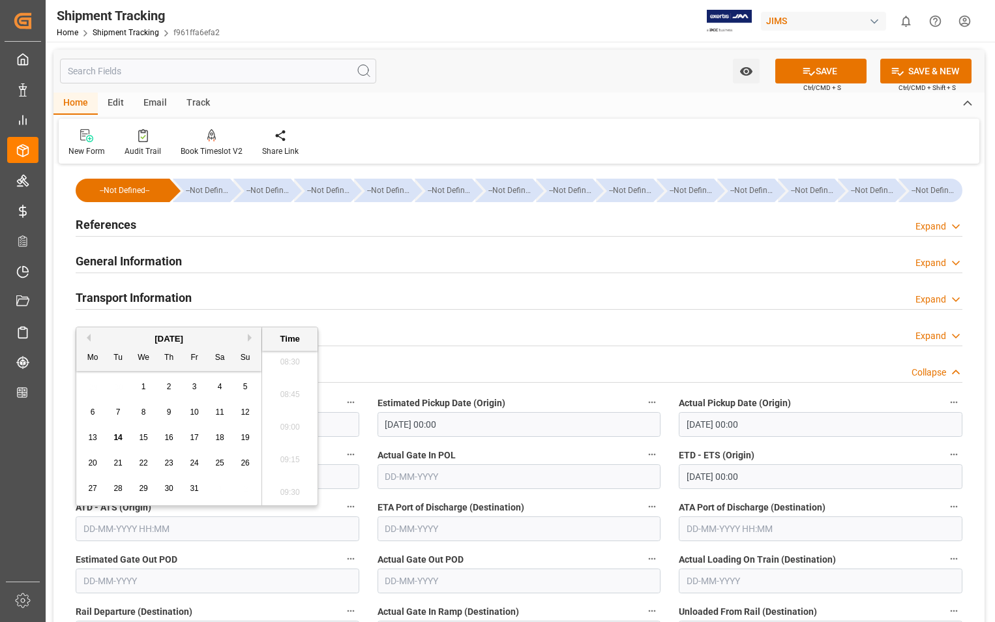
click at [184, 529] on input "text" at bounding box center [218, 528] width 284 height 25
click at [96, 440] on span "13" at bounding box center [92, 437] width 8 height 9
type input "13-10-2025 00:00"
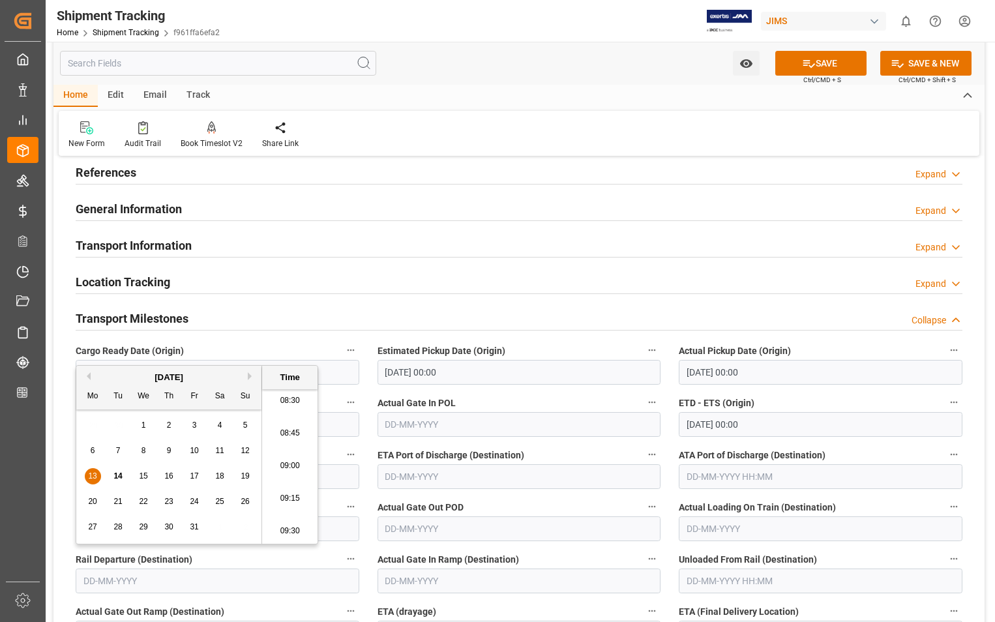
scroll to position [196, 0]
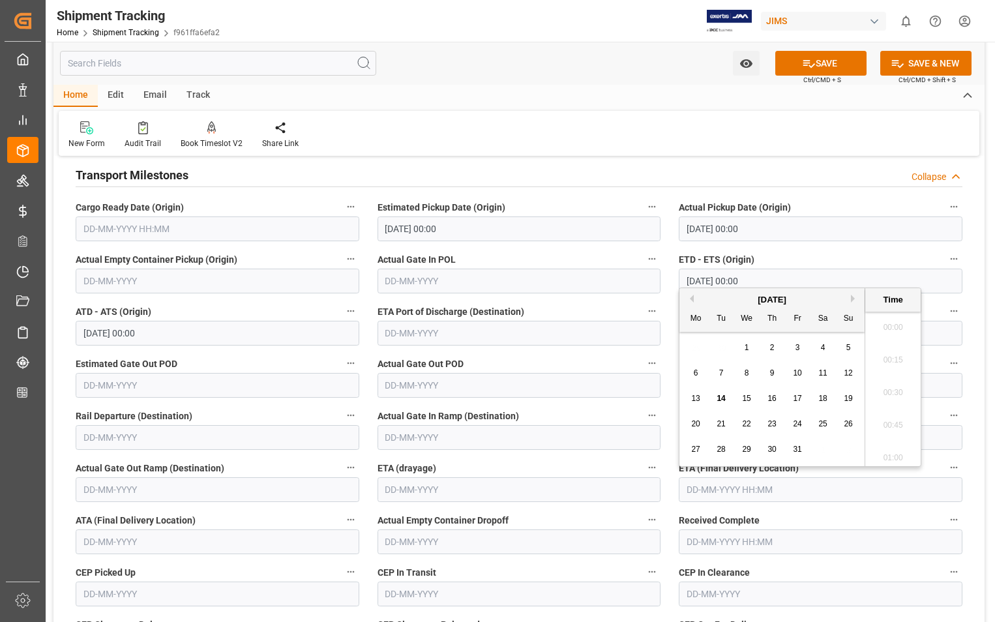
click at [827, 497] on input "text" at bounding box center [821, 489] width 284 height 25
click at [798, 402] on span "17" at bounding box center [797, 398] width 8 height 9
type input "[DATE] 00:00"
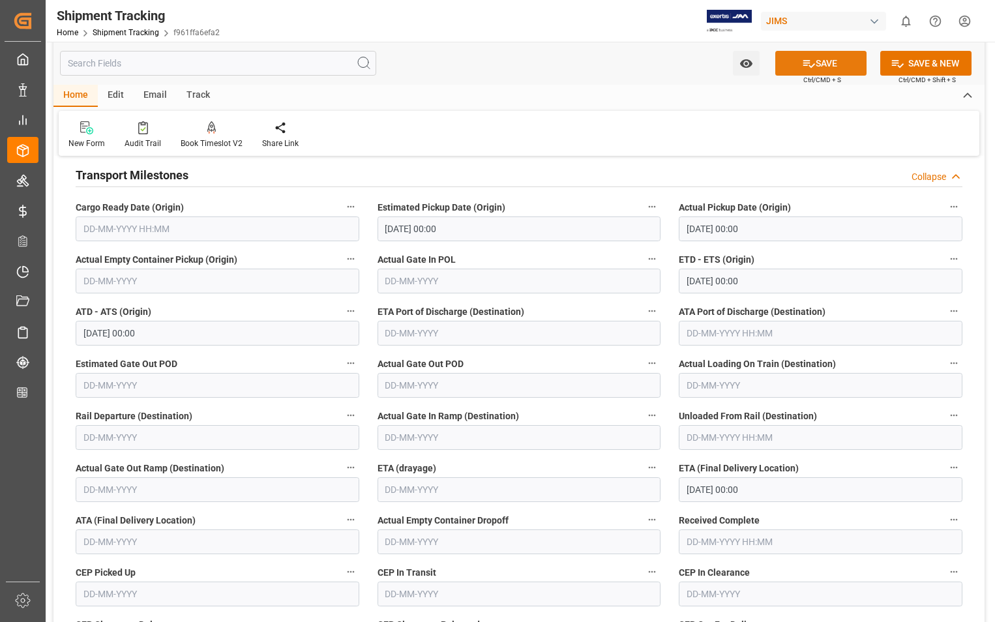
click at [826, 57] on button "SAVE" at bounding box center [820, 63] width 91 height 25
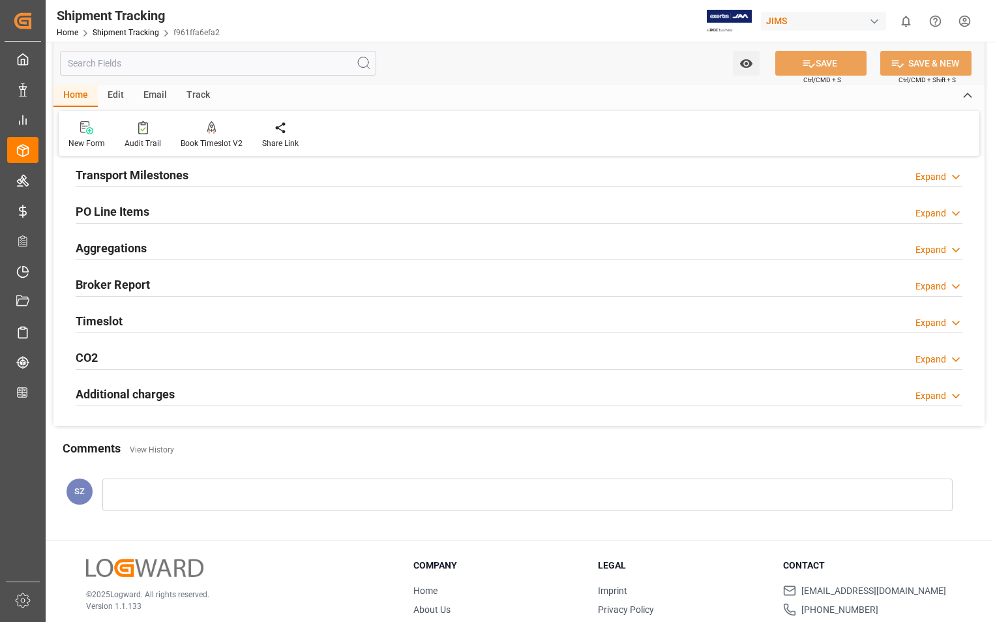
scroll to position [196, 0]
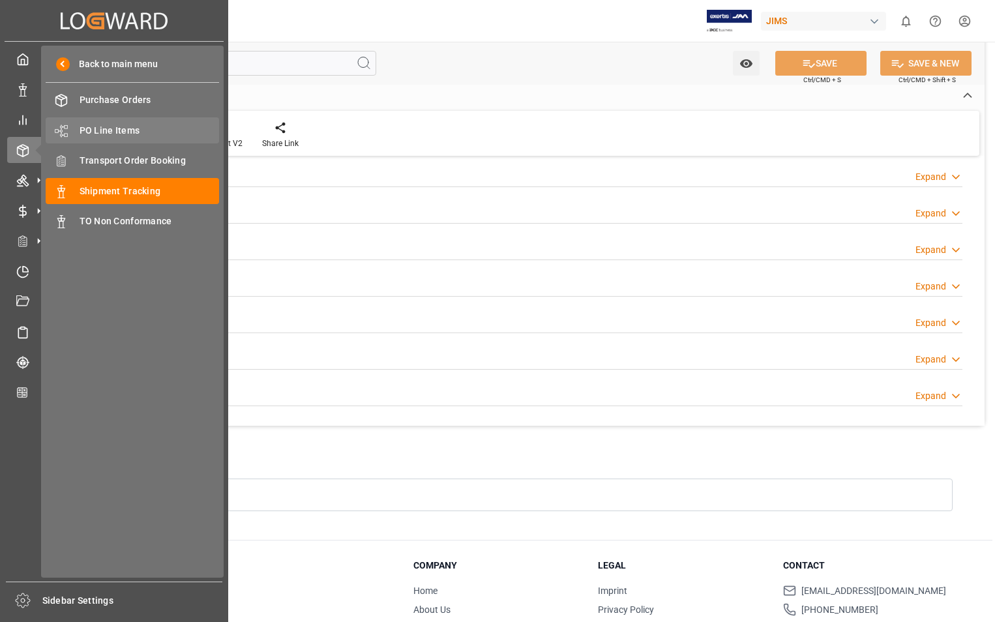
click at [125, 126] on span "PO Line Items" at bounding box center [150, 131] width 140 height 14
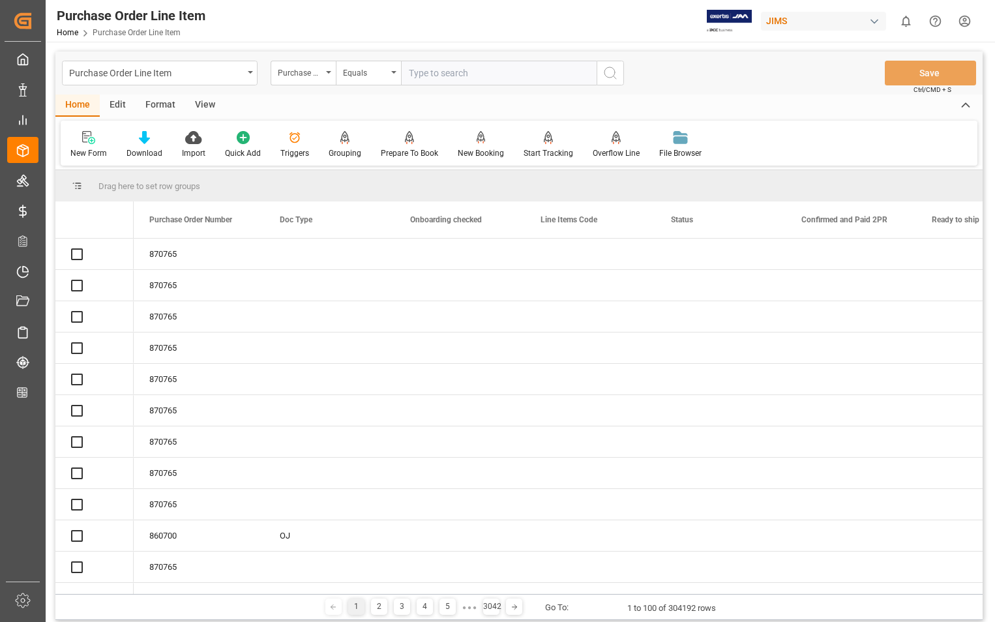
click at [524, 69] on input "text" at bounding box center [499, 73] width 196 height 25
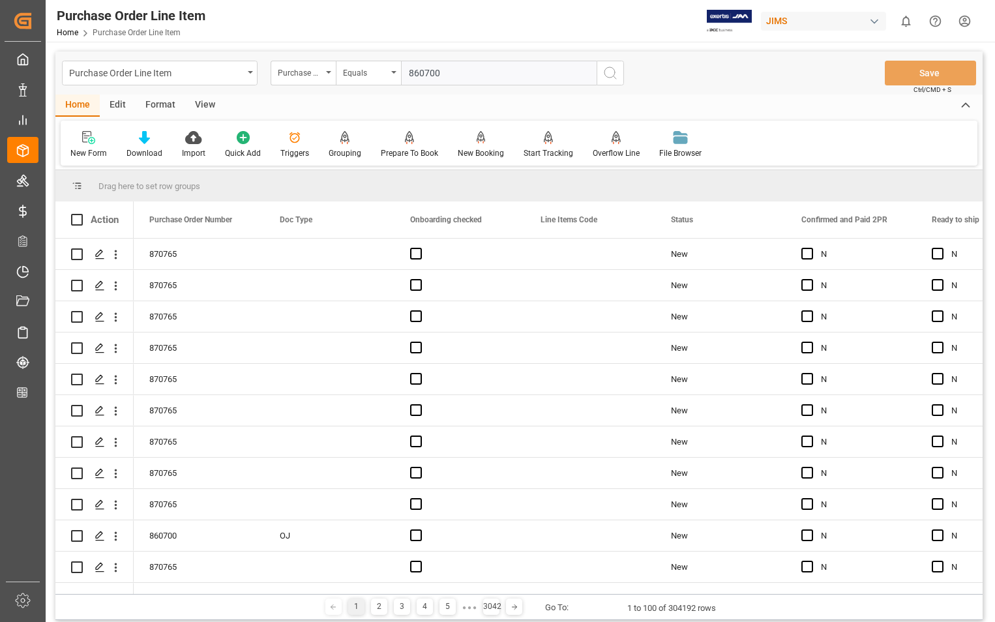
type input "860700"
click at [608, 70] on icon "search button" at bounding box center [610, 73] width 16 height 16
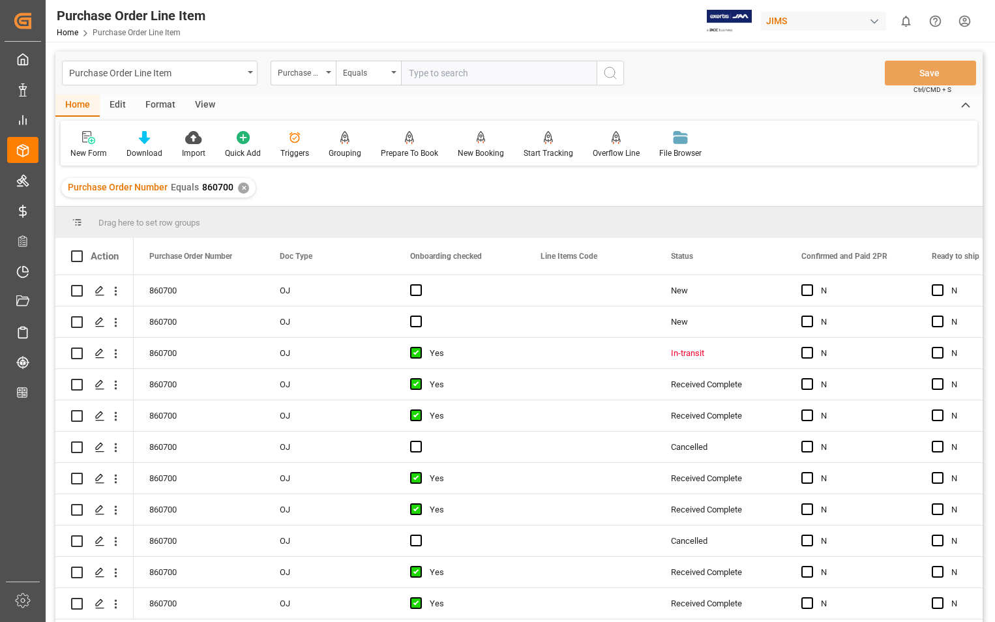
click at [205, 112] on div "View" at bounding box center [205, 106] width 40 height 22
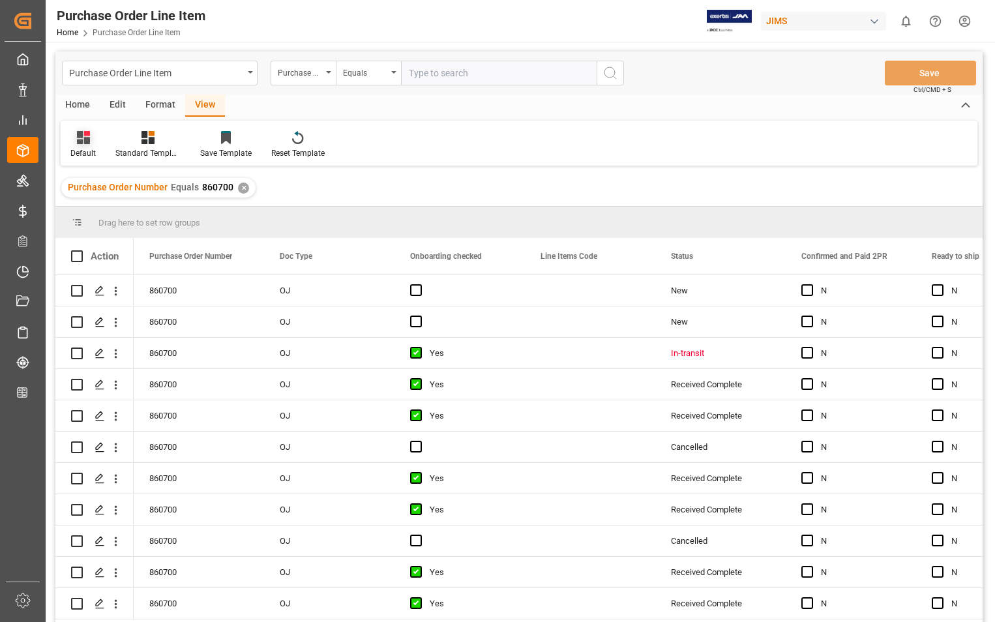
click at [76, 155] on div "Default" at bounding box center [82, 153] width 25 height 12
click at [106, 214] on div "Sophia setting." at bounding box center [134, 211] width 114 height 14
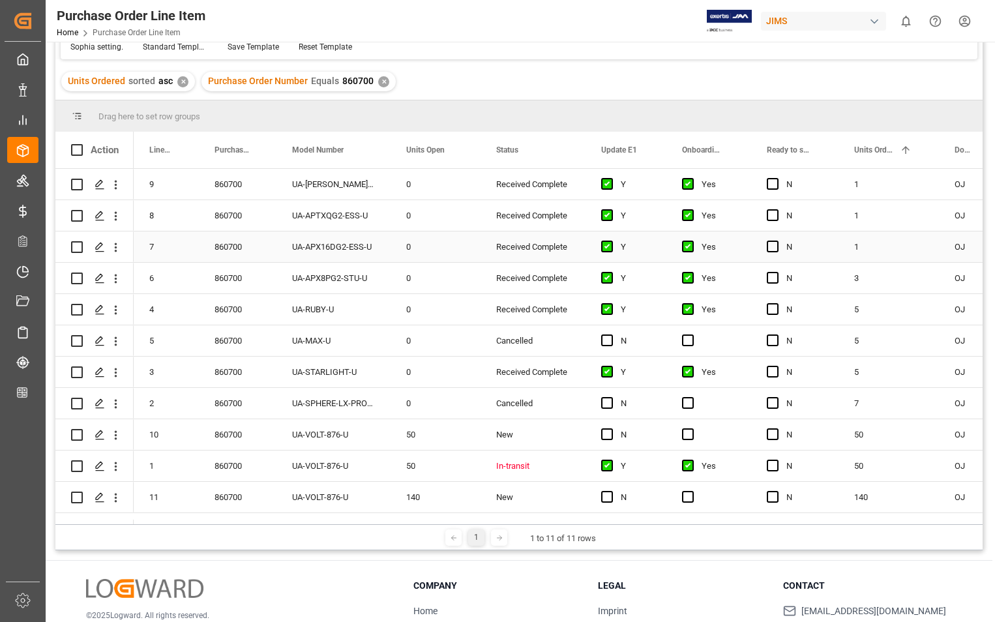
scroll to position [193, 0]
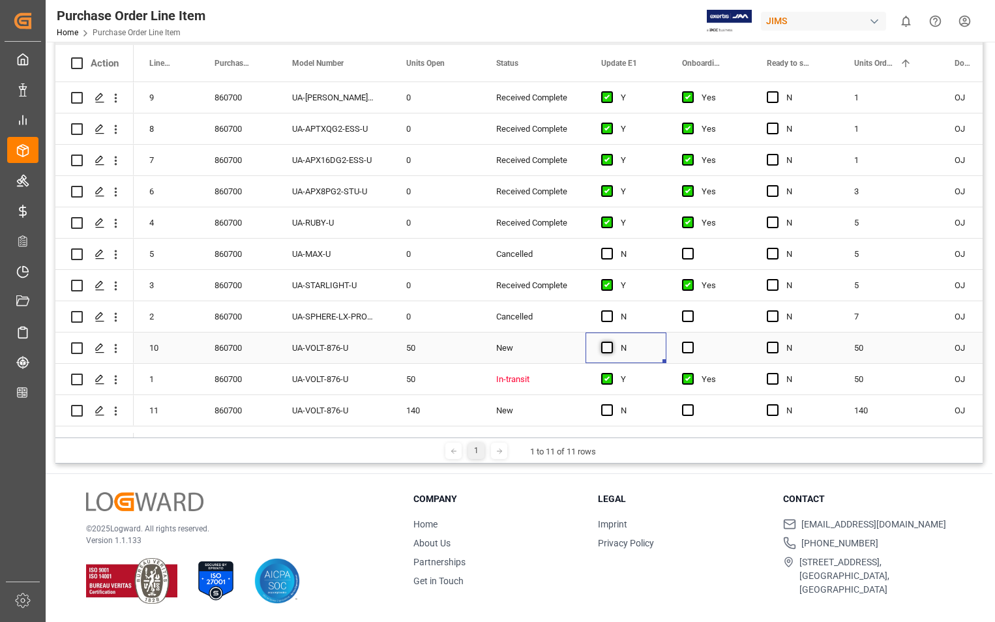
click at [610, 345] on span "Press SPACE to select this row." at bounding box center [607, 348] width 12 height 12
click at [611, 342] on input "Press SPACE to select this row." at bounding box center [611, 342] width 0 height 0
click at [689, 346] on span "Press SPACE to select this row." at bounding box center [688, 348] width 12 height 12
click at [692, 342] on input "Press SPACE to select this row." at bounding box center [692, 342] width 0 height 0
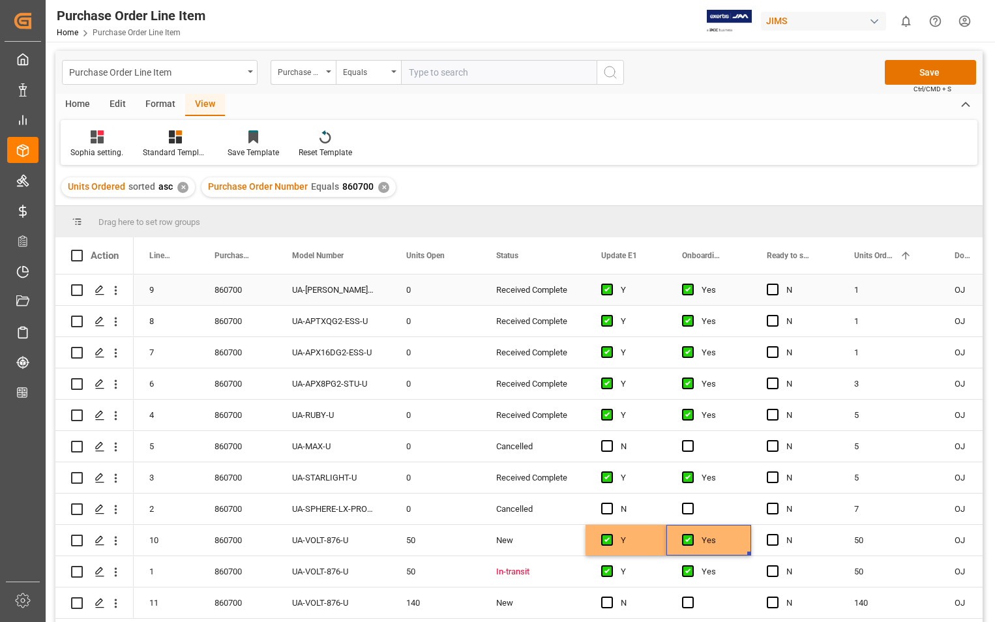
scroll to position [0, 0]
click at [916, 66] on button "Save" at bounding box center [930, 73] width 91 height 25
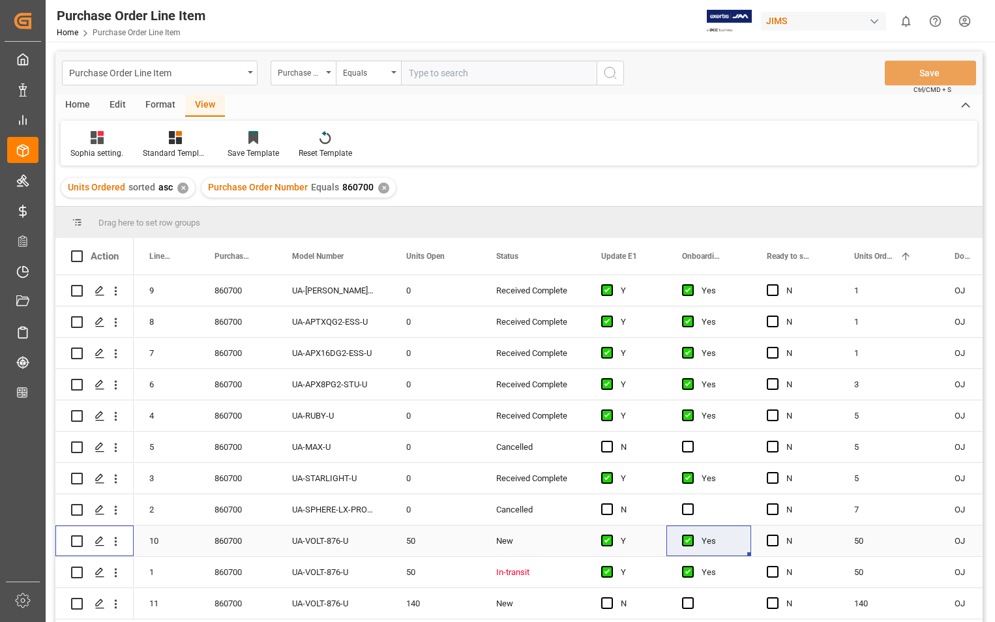
click at [76, 540] on input "Press Space to toggle row selection (unchecked)" at bounding box center [77, 541] width 12 height 12
checkbox input "true"
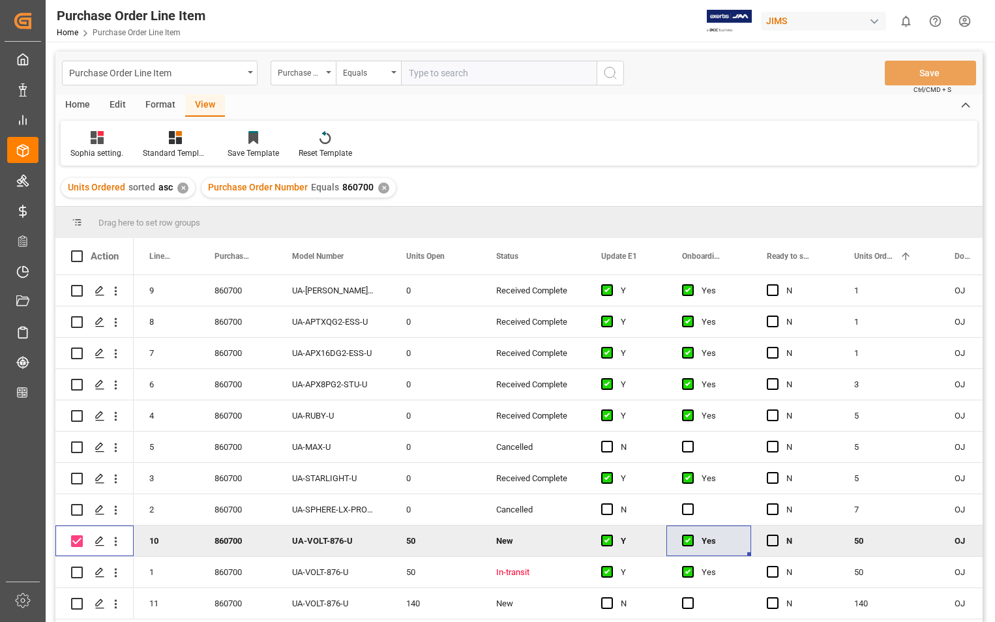
click at [85, 104] on div "Home" at bounding box center [77, 106] width 44 height 22
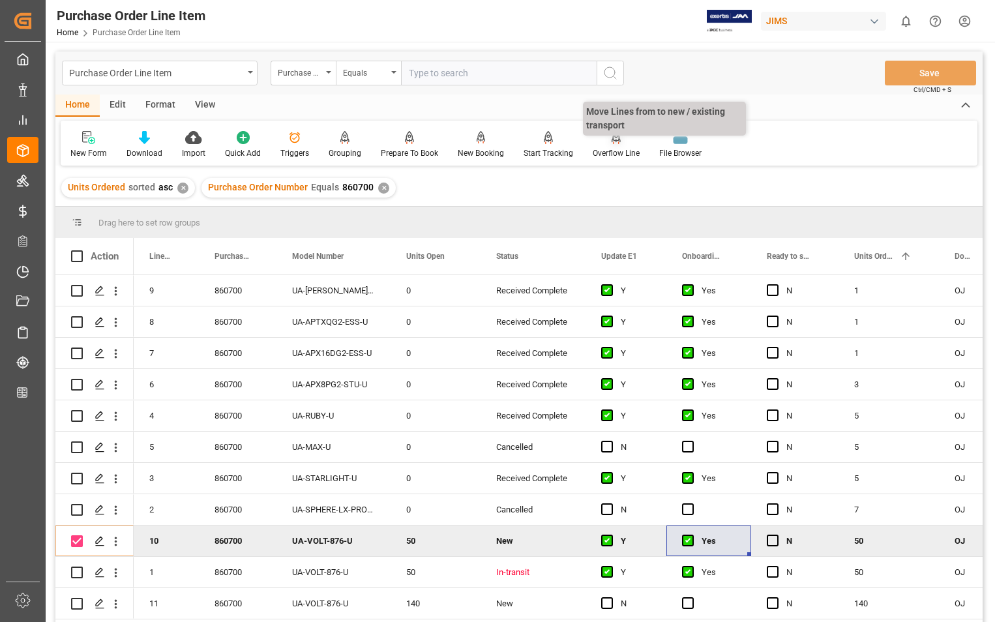
click at [612, 148] on div "Overflow Line" at bounding box center [616, 153] width 47 height 12
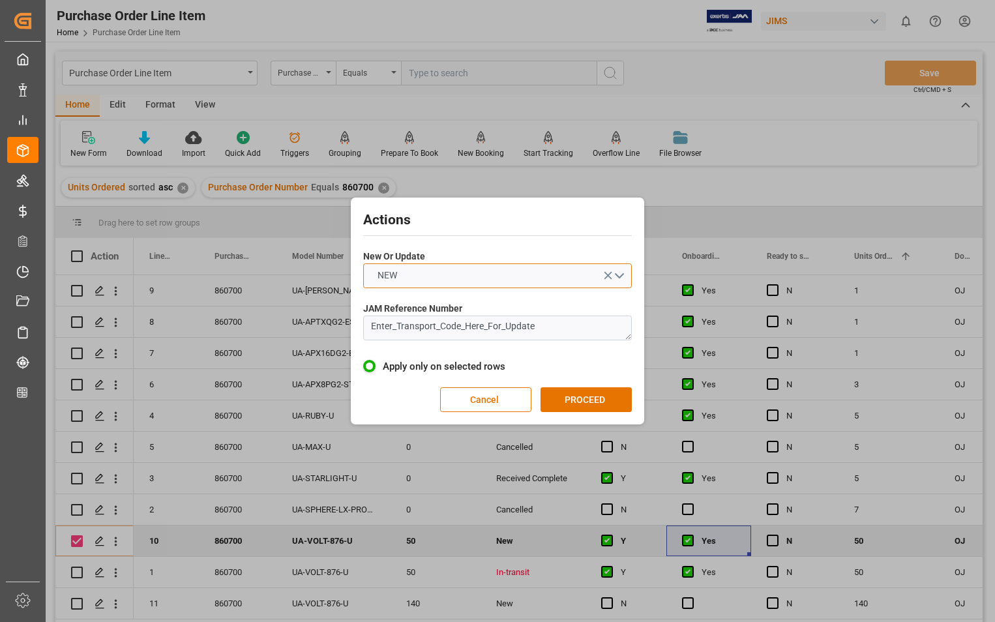
click at [615, 274] on button "NEW" at bounding box center [497, 275] width 269 height 25
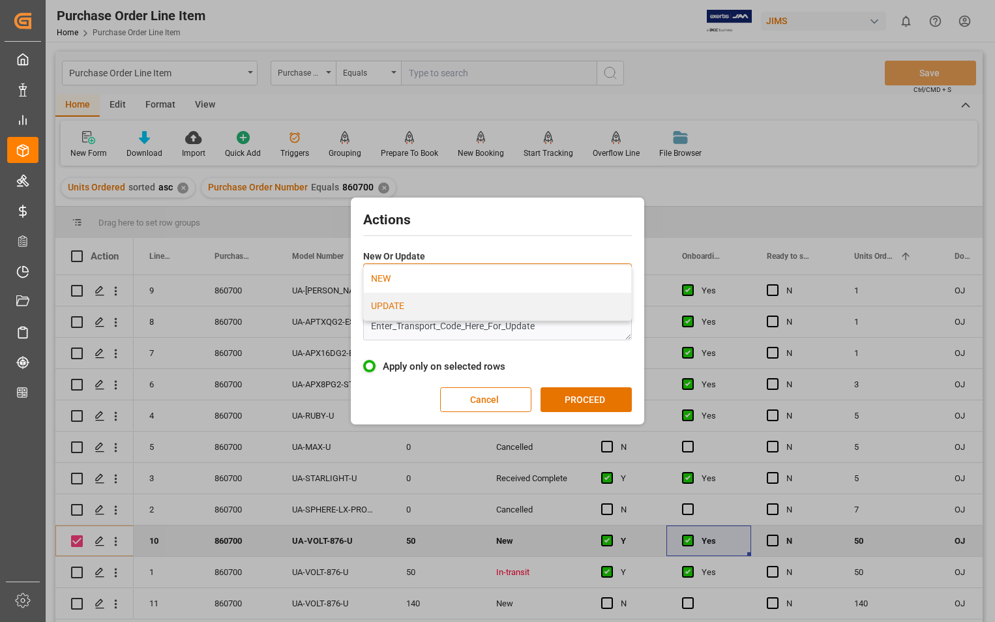
click at [394, 304] on div "UPDATE" at bounding box center [497, 306] width 267 height 27
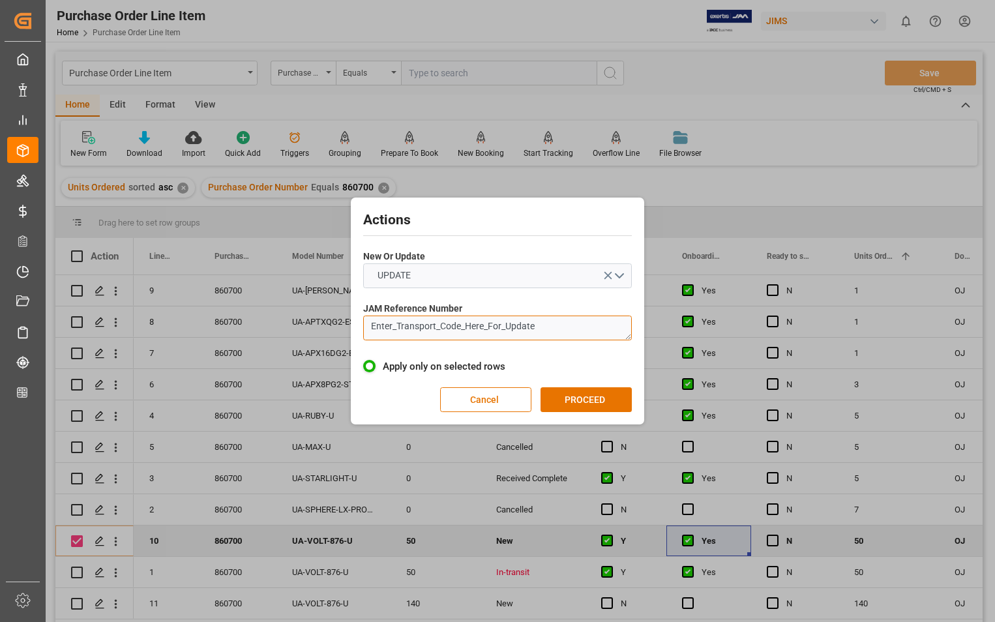
drag, startPoint x: 539, startPoint y: 331, endPoint x: 346, endPoint y: 321, distance: 193.2
click at [346, 321] on div "Actions New Or Update UPDATE JAM Reference Number Enter_Transport_Code_Here_For…" at bounding box center [497, 311] width 995 height 622
paste textarea "22-11463-US"
type textarea "22-11463-US"
click at [598, 404] on button "PROCEED" at bounding box center [585, 399] width 91 height 25
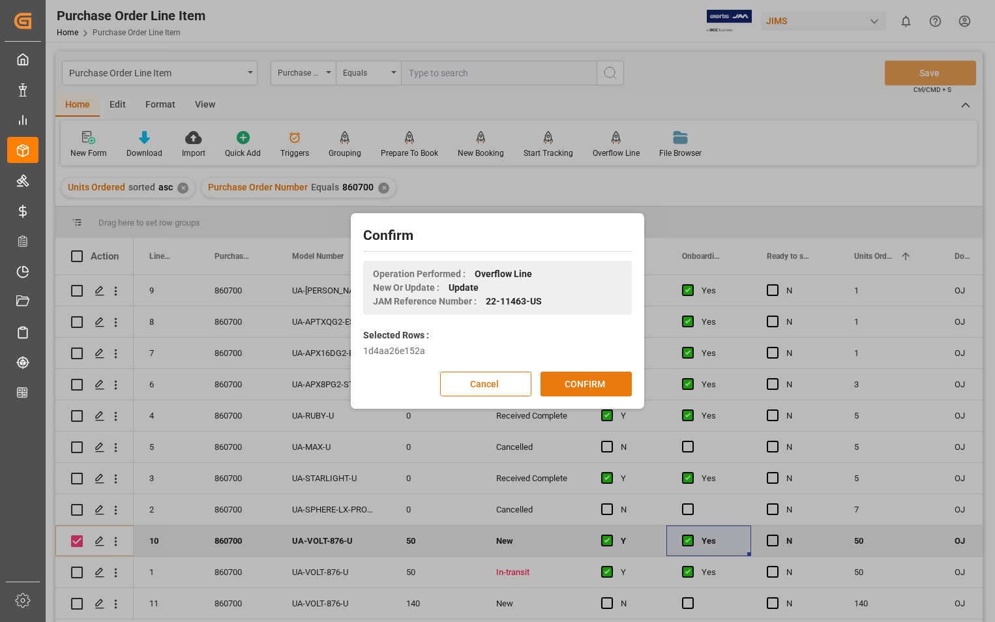
click at [589, 389] on button "CONFIRM" at bounding box center [585, 384] width 91 height 25
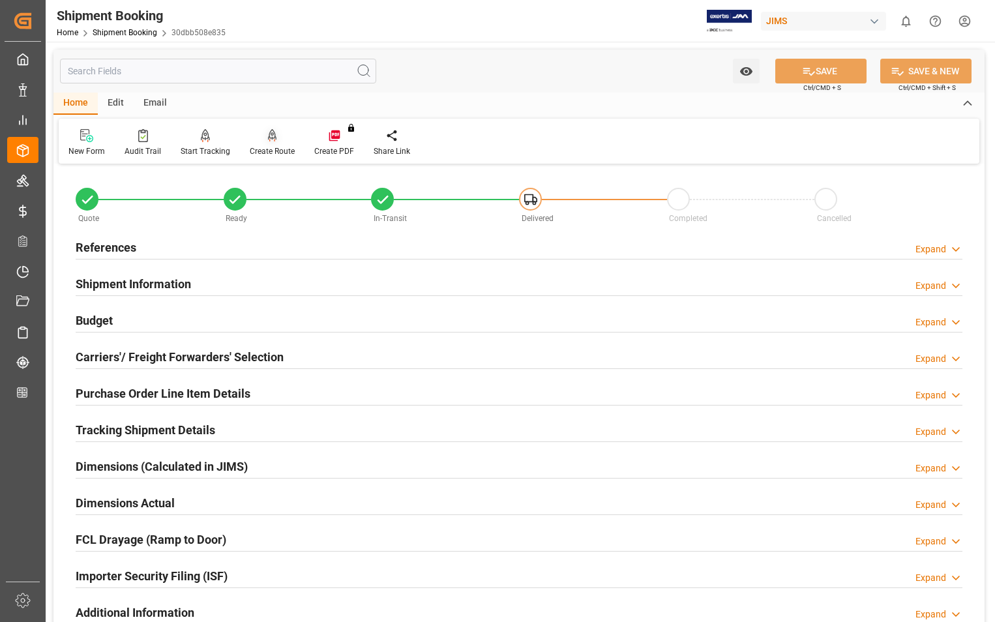
click at [267, 152] on div "Create Route" at bounding box center [272, 151] width 45 height 12
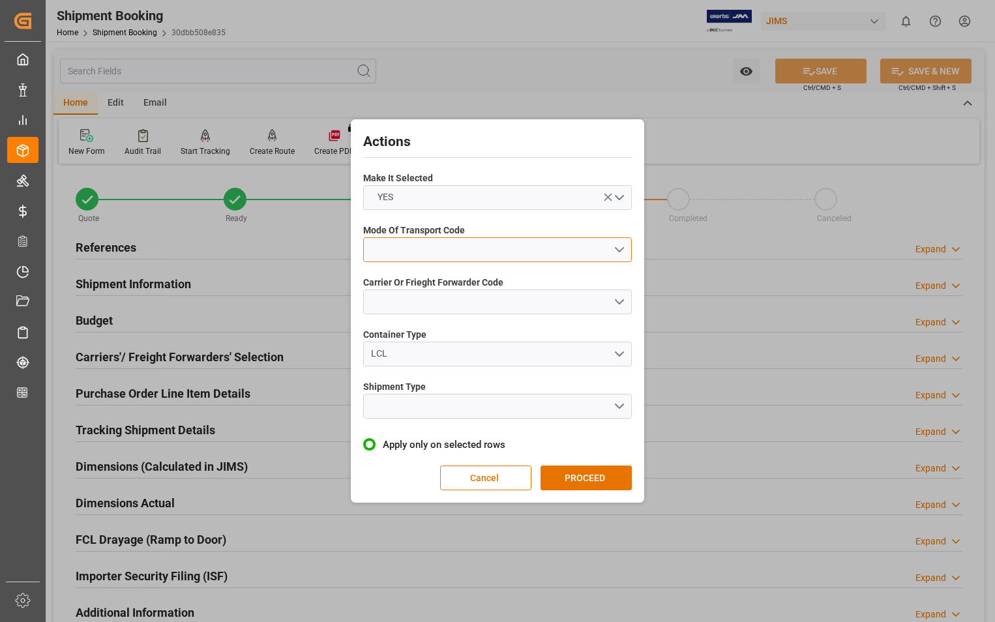
click at [615, 250] on button "open menu" at bounding box center [497, 249] width 269 height 25
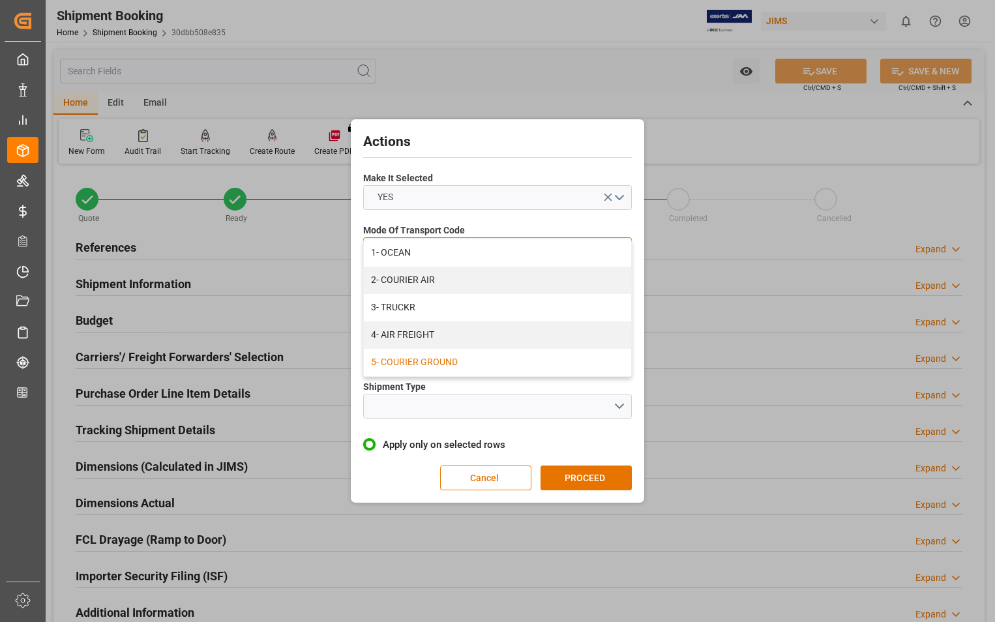
click at [458, 368] on div "5- COURIER GROUND" at bounding box center [497, 362] width 267 height 27
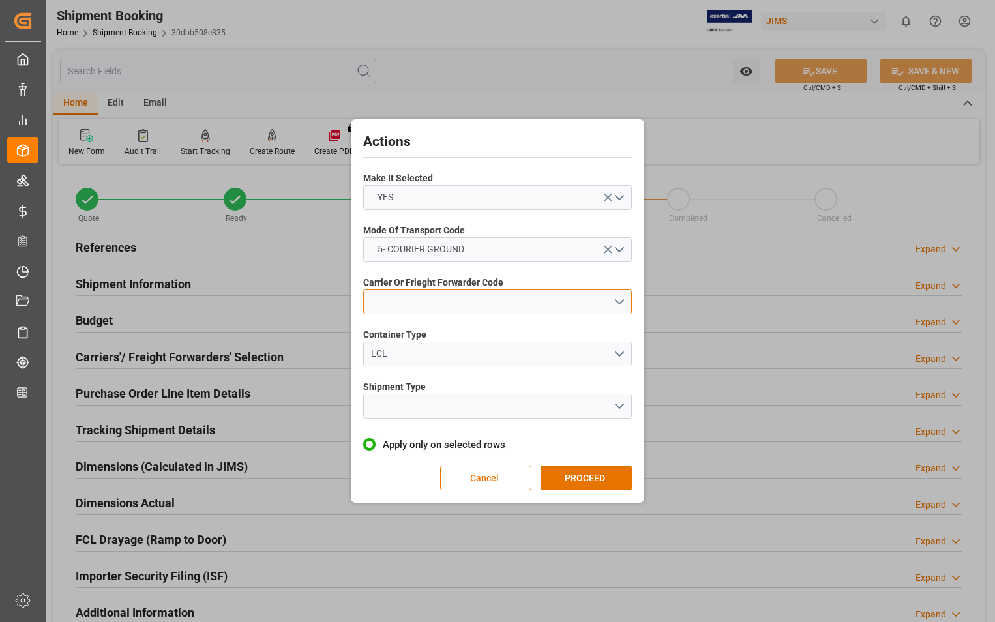
click at [500, 314] on button "open menu" at bounding box center [497, 301] width 269 height 25
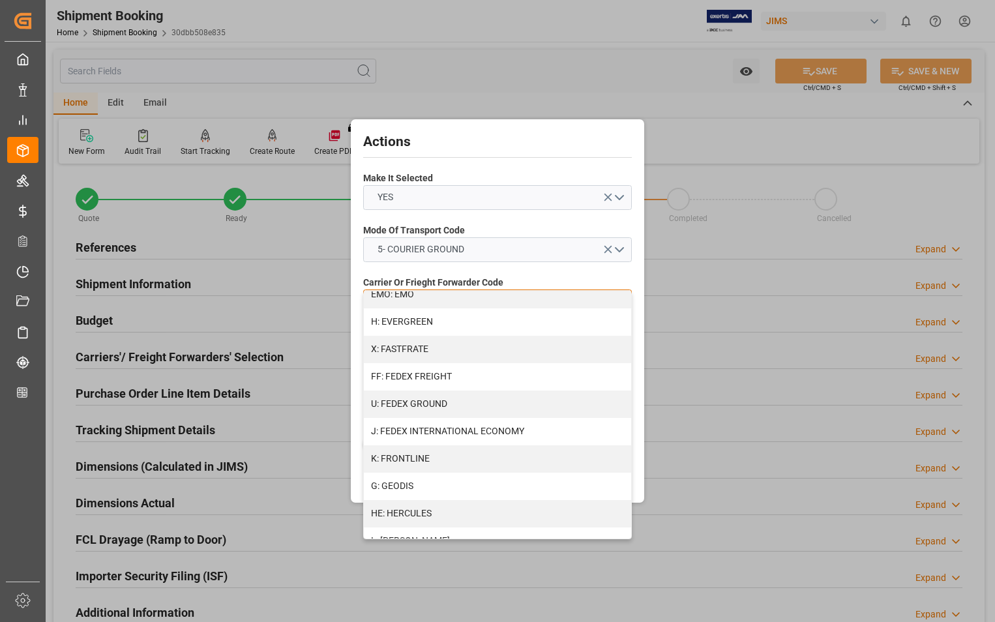
scroll to position [326, 0]
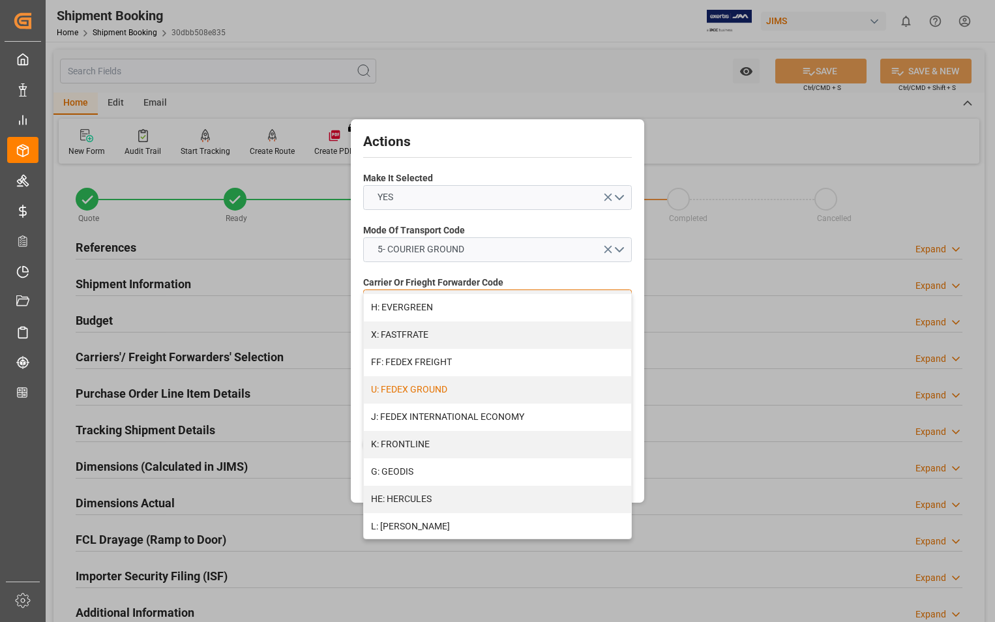
click at [450, 385] on div "U: FEDEX GROUND" at bounding box center [497, 389] width 267 height 27
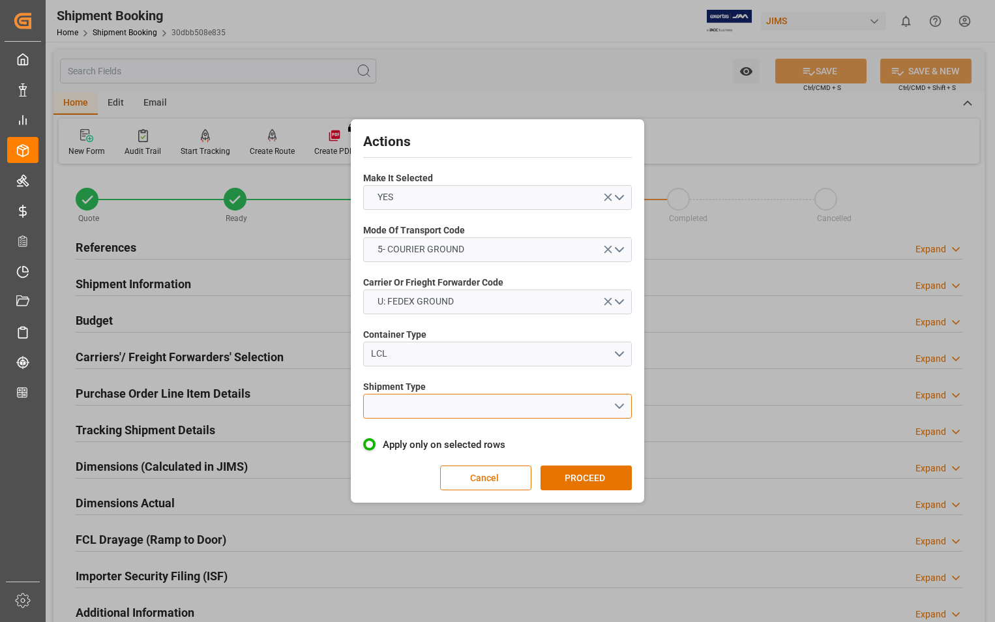
click at [455, 400] on button "open menu" at bounding box center [497, 406] width 269 height 25
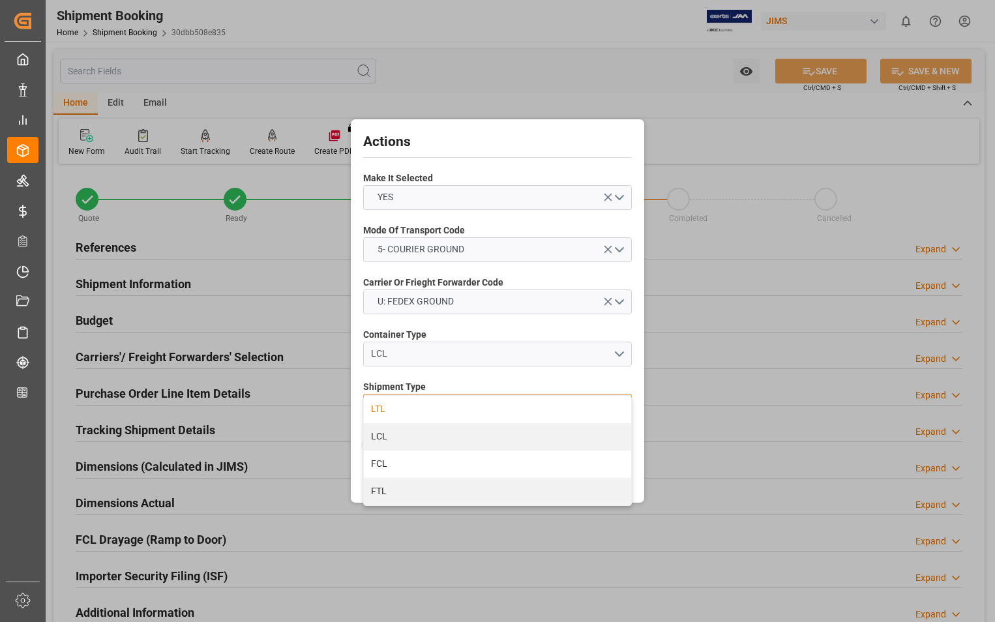
click at [385, 409] on div "LTL" at bounding box center [497, 409] width 267 height 27
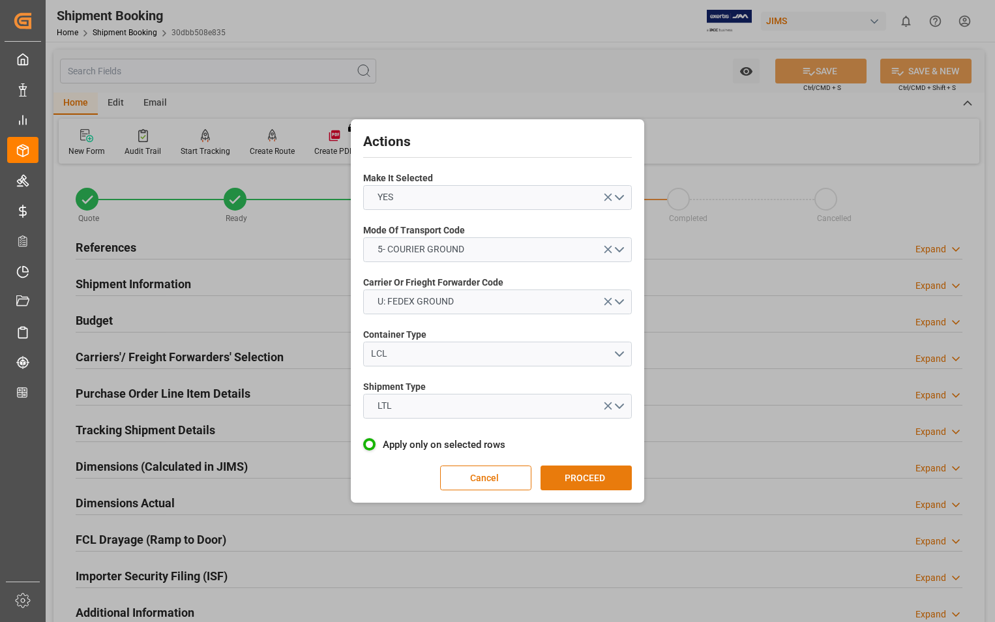
click at [585, 478] on button "PROCEED" at bounding box center [585, 477] width 91 height 25
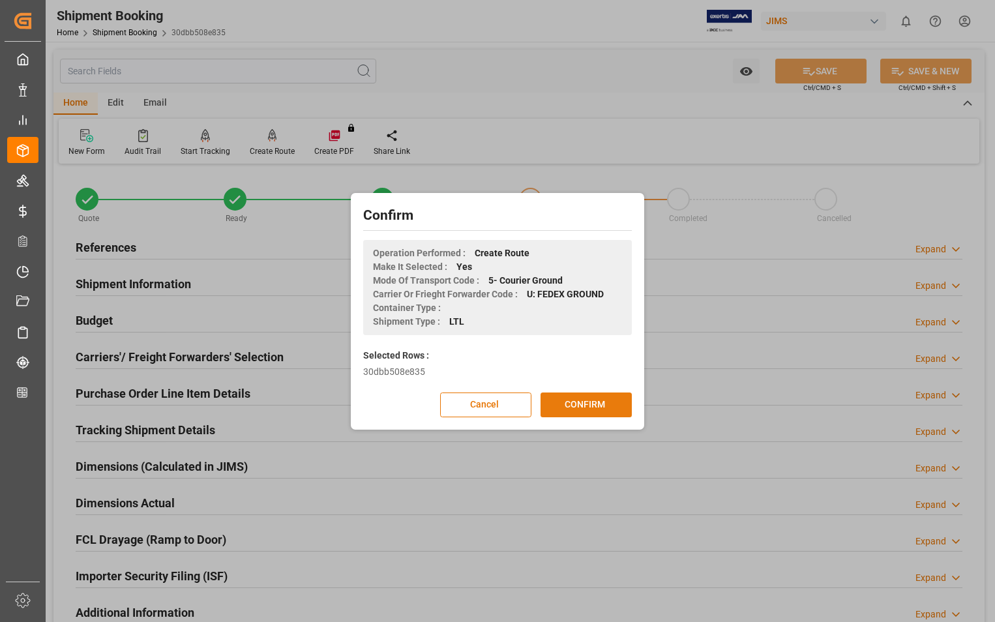
click at [592, 409] on button "CONFIRM" at bounding box center [585, 404] width 91 height 25
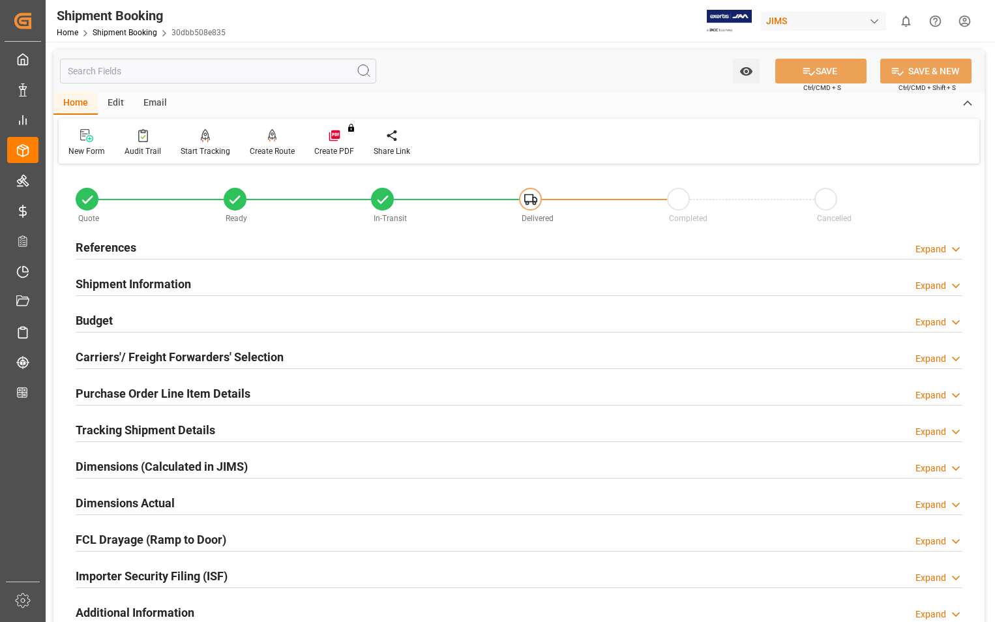
click at [139, 503] on h2 "Dimensions Actual" at bounding box center [125, 503] width 99 height 18
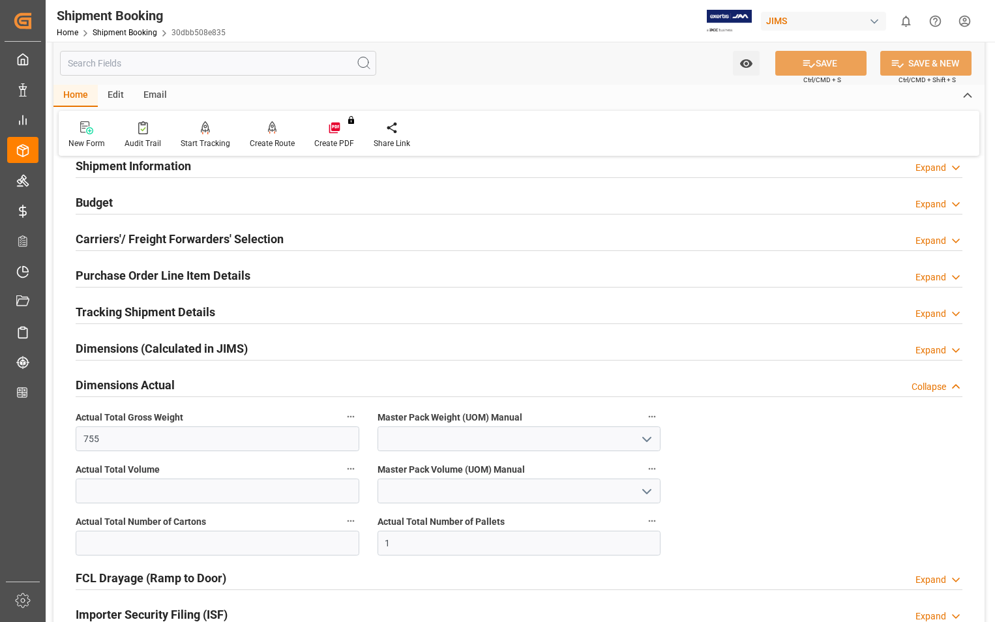
scroll to position [196, 0]
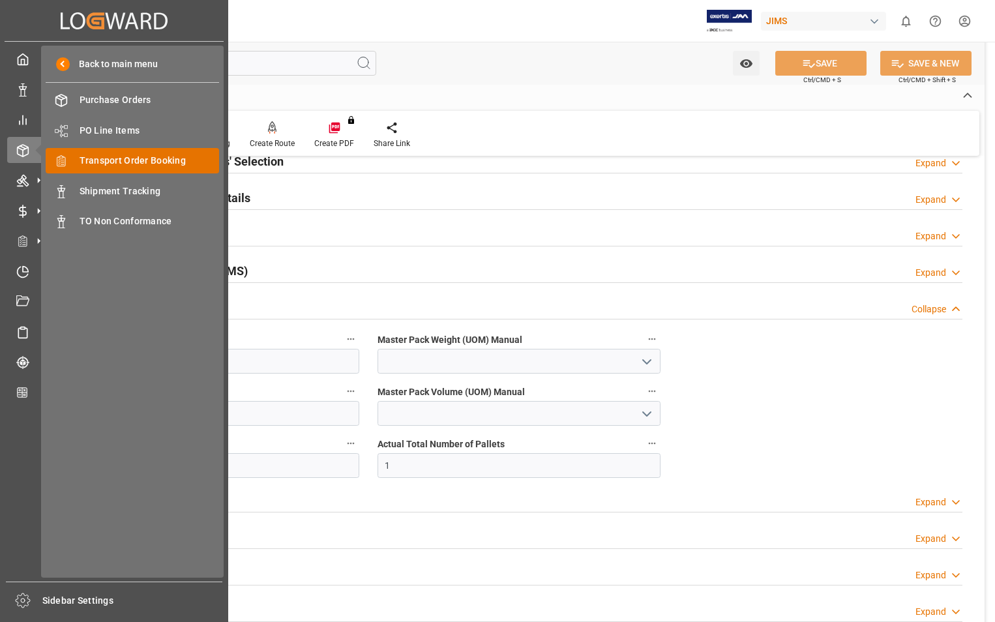
click at [157, 160] on span "Transport Order Booking" at bounding box center [150, 161] width 140 height 14
